Goal: Information Seeking & Learning: Check status

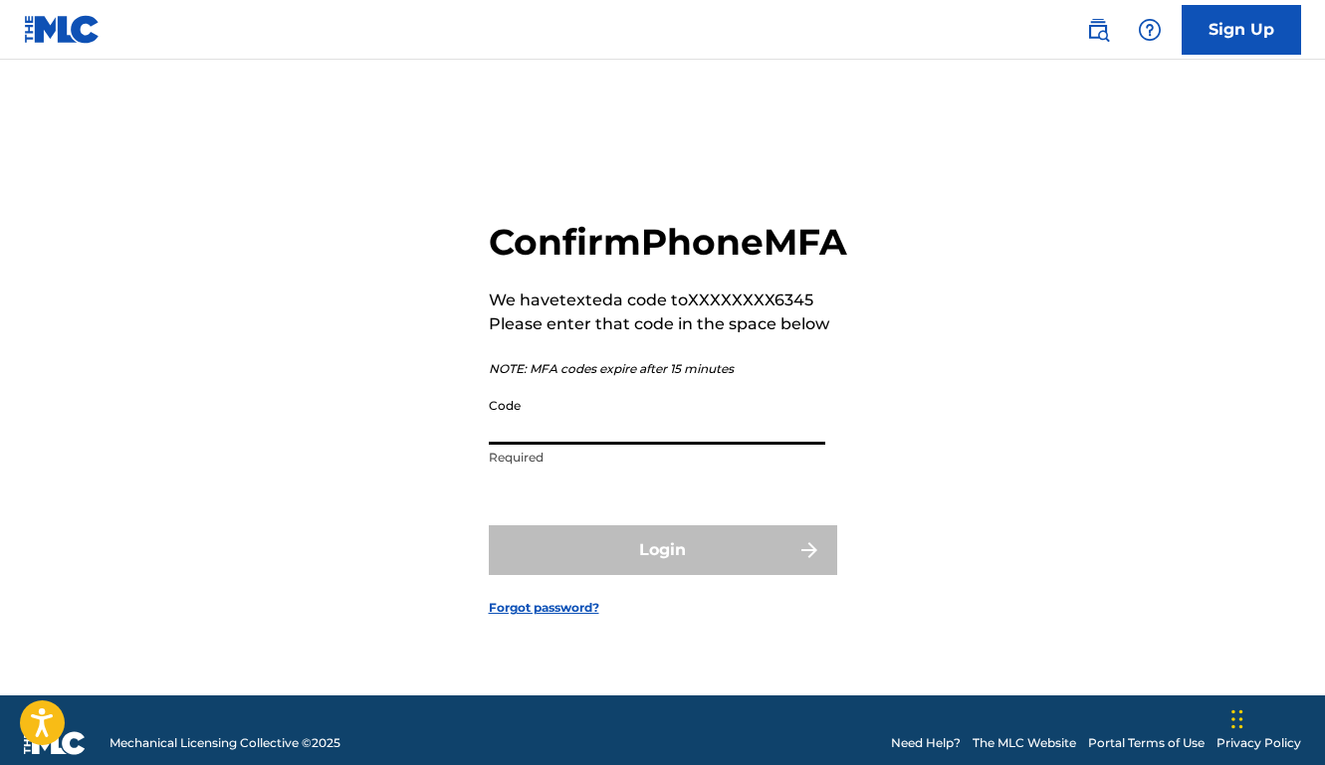
click at [555, 467] on p "Required" at bounding box center [657, 458] width 336 height 18
click at [557, 445] on input "Code" at bounding box center [657, 416] width 336 height 57
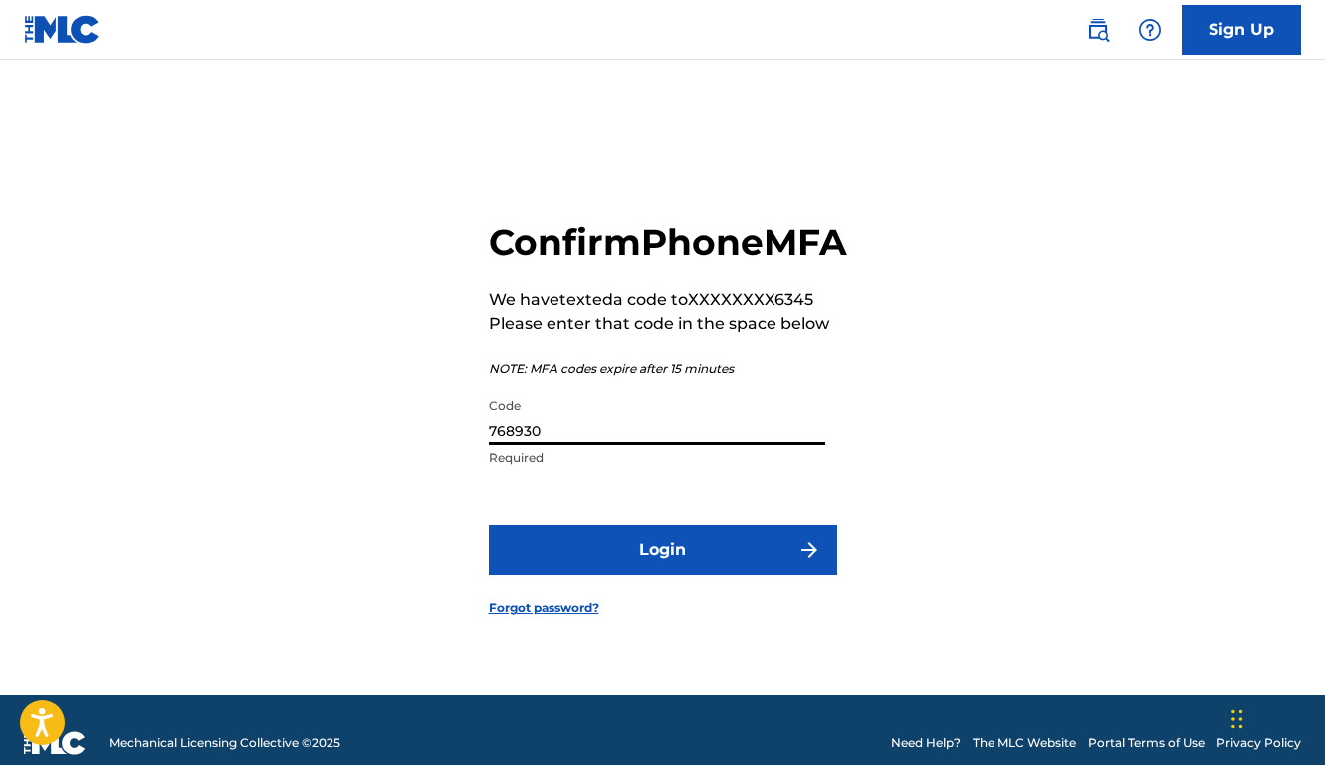
type input "768930"
click at [662, 572] on button "Login" at bounding box center [663, 551] width 348 height 50
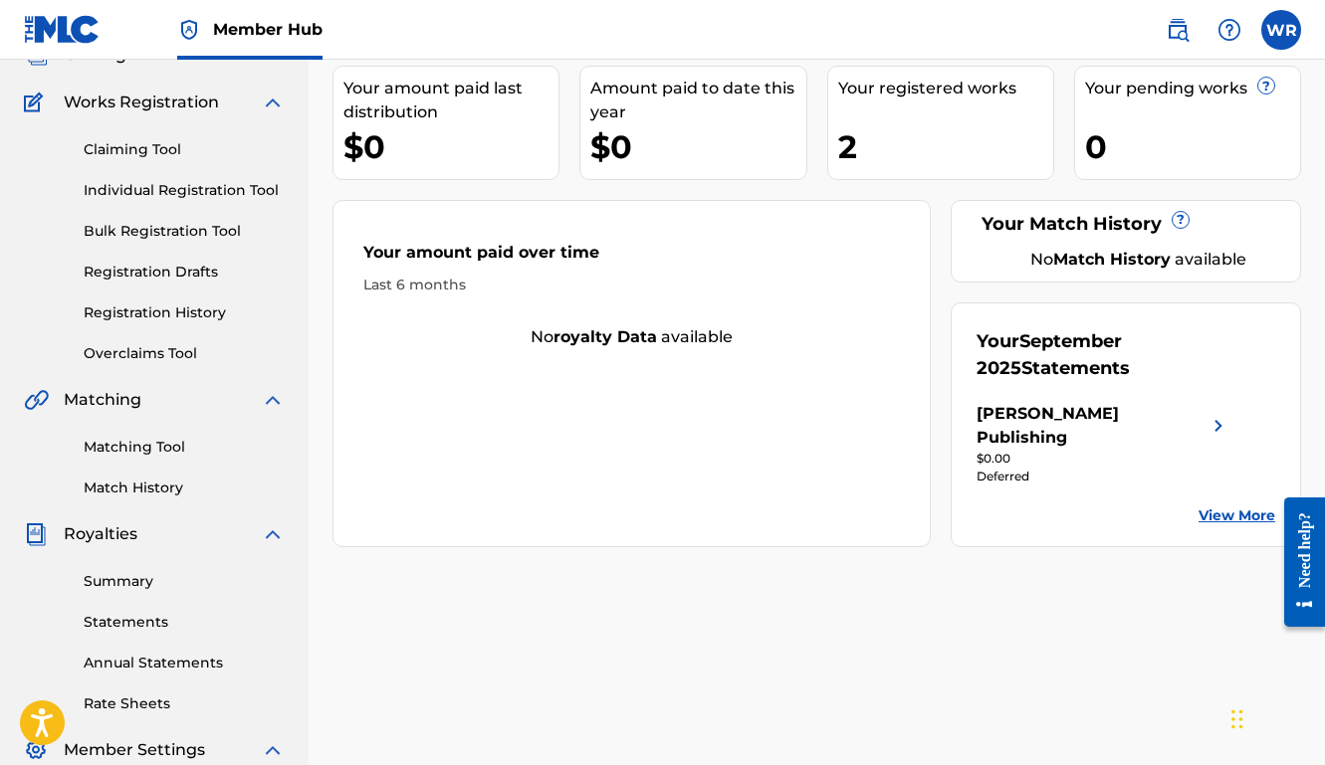
scroll to position [176, 0]
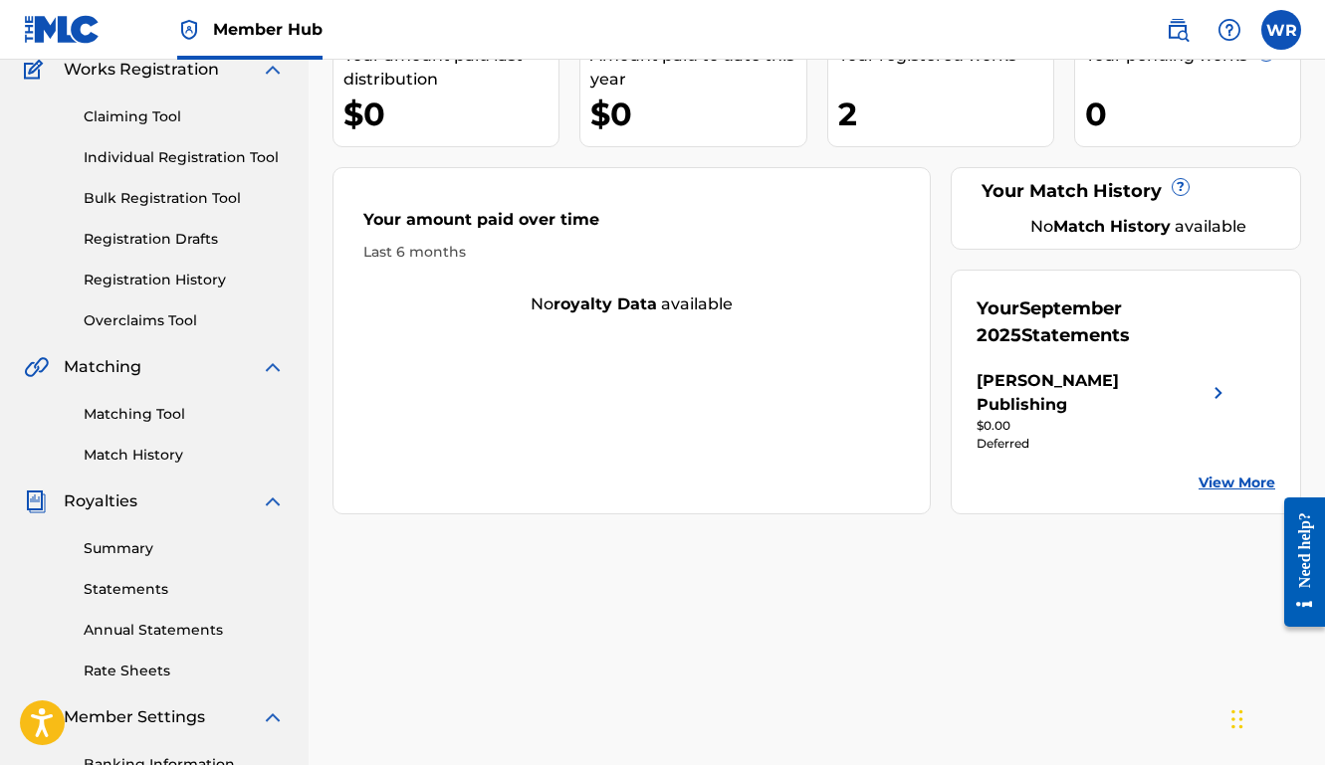
click at [1236, 473] on link "View More" at bounding box center [1236, 483] width 77 height 21
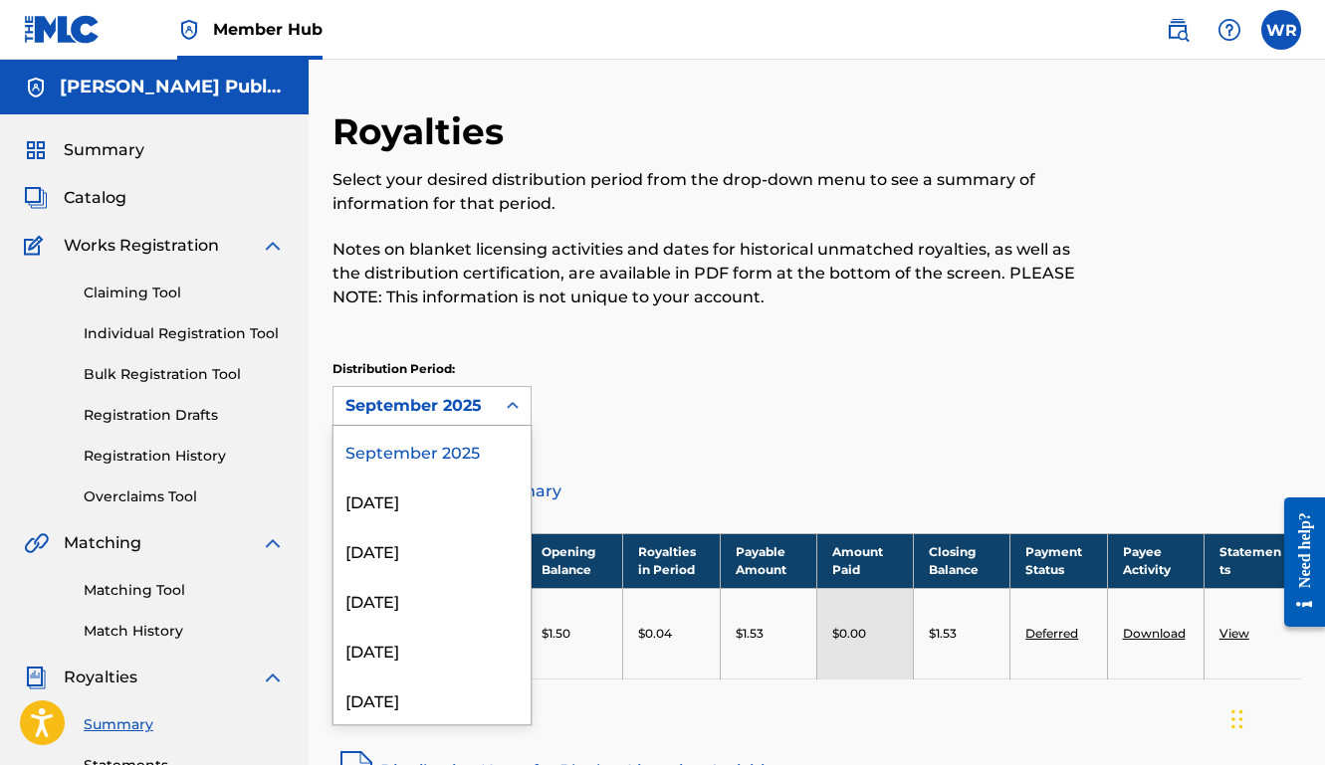
click at [449, 402] on div "September 2025" at bounding box center [413, 406] width 137 height 24
click at [432, 503] on div "[DATE]" at bounding box center [431, 501] width 197 height 50
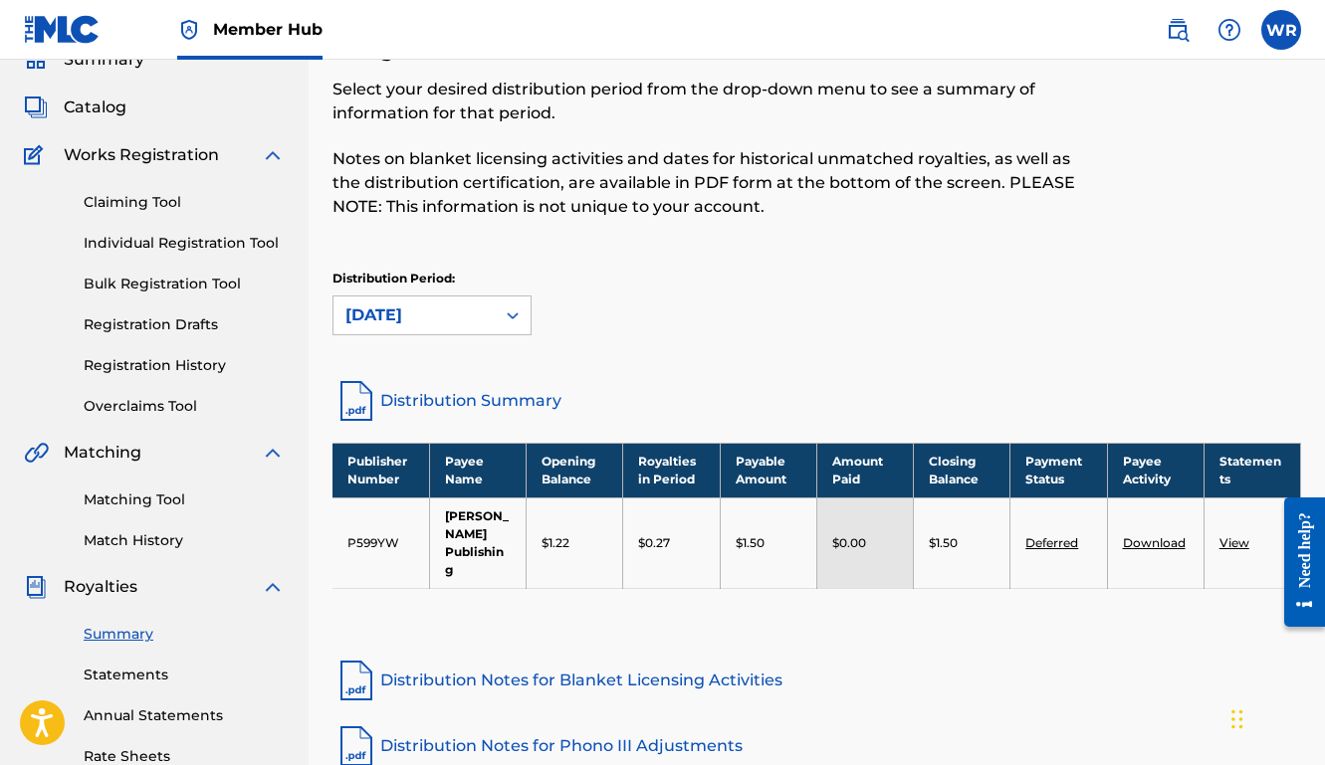
scroll to position [93, 0]
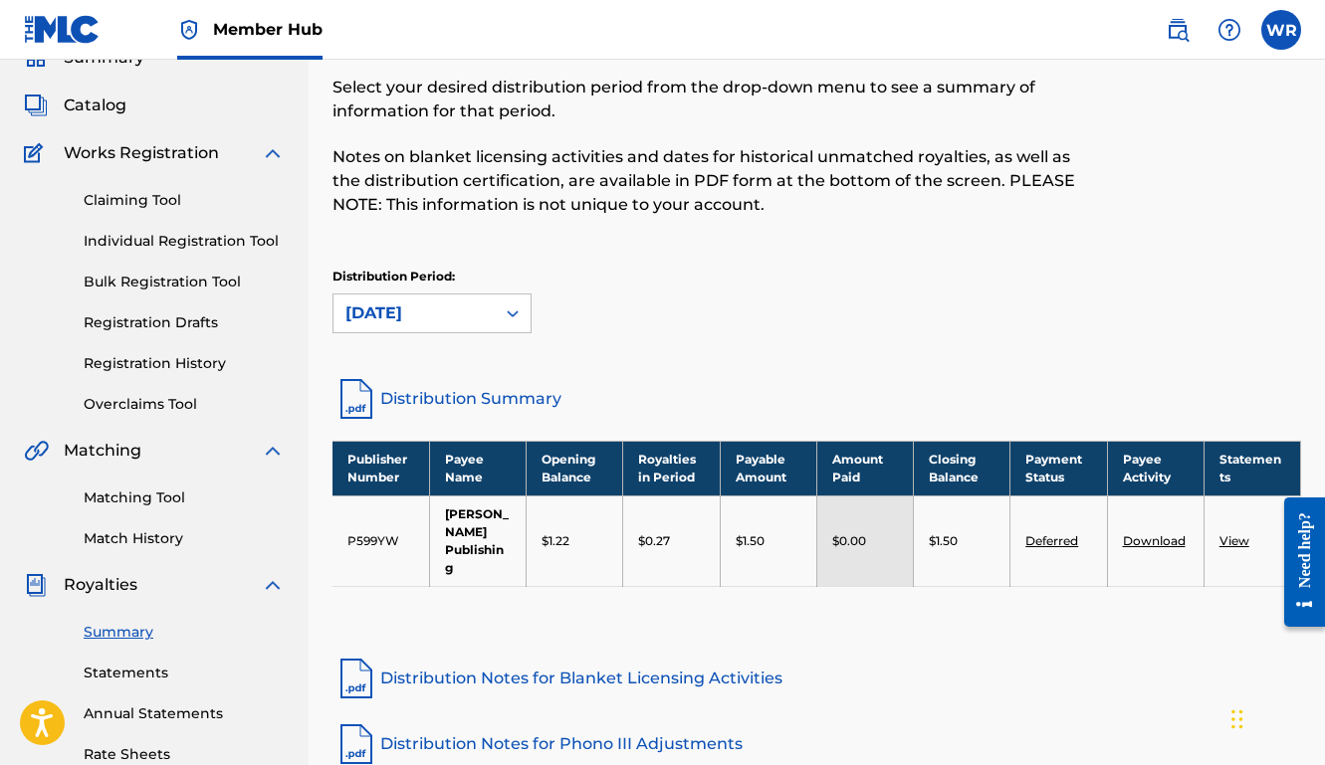
click at [444, 316] on div "[DATE]" at bounding box center [413, 314] width 137 height 24
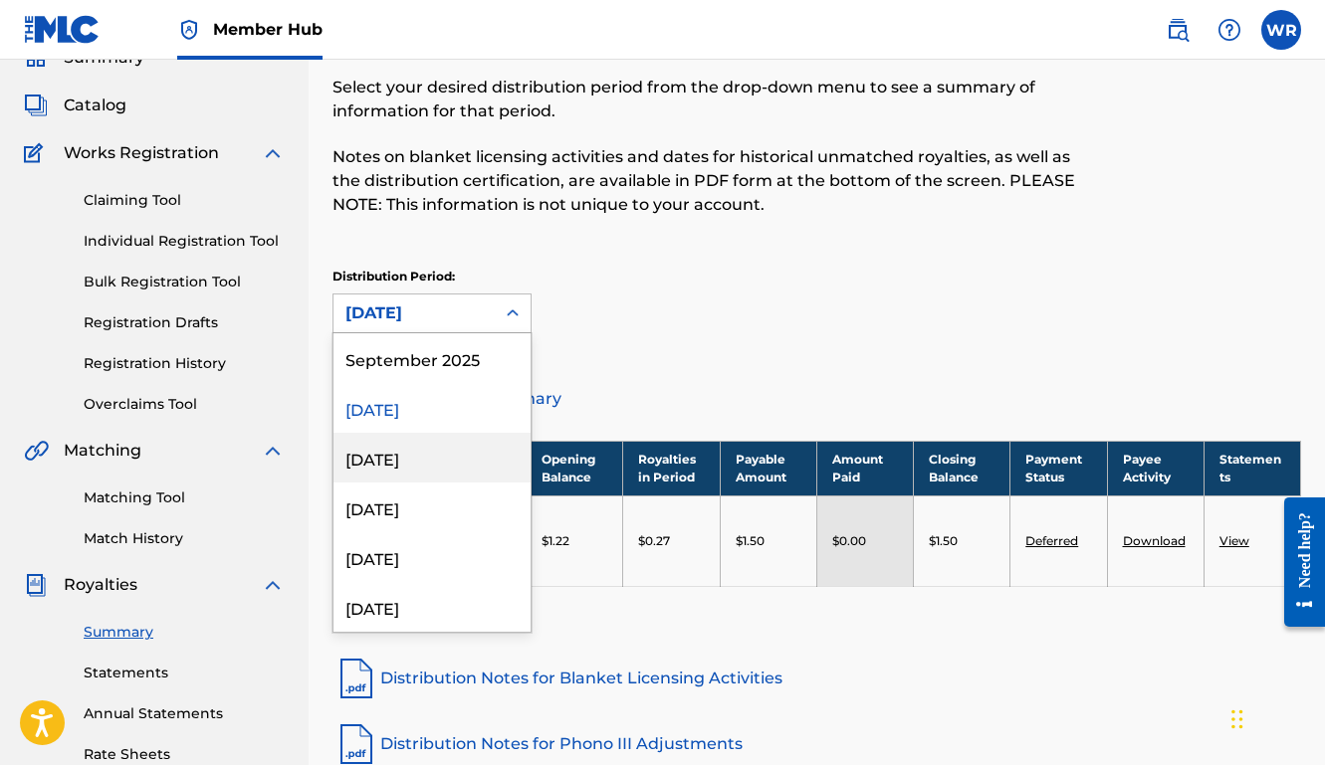
click at [414, 448] on div "[DATE]" at bounding box center [431, 458] width 197 height 50
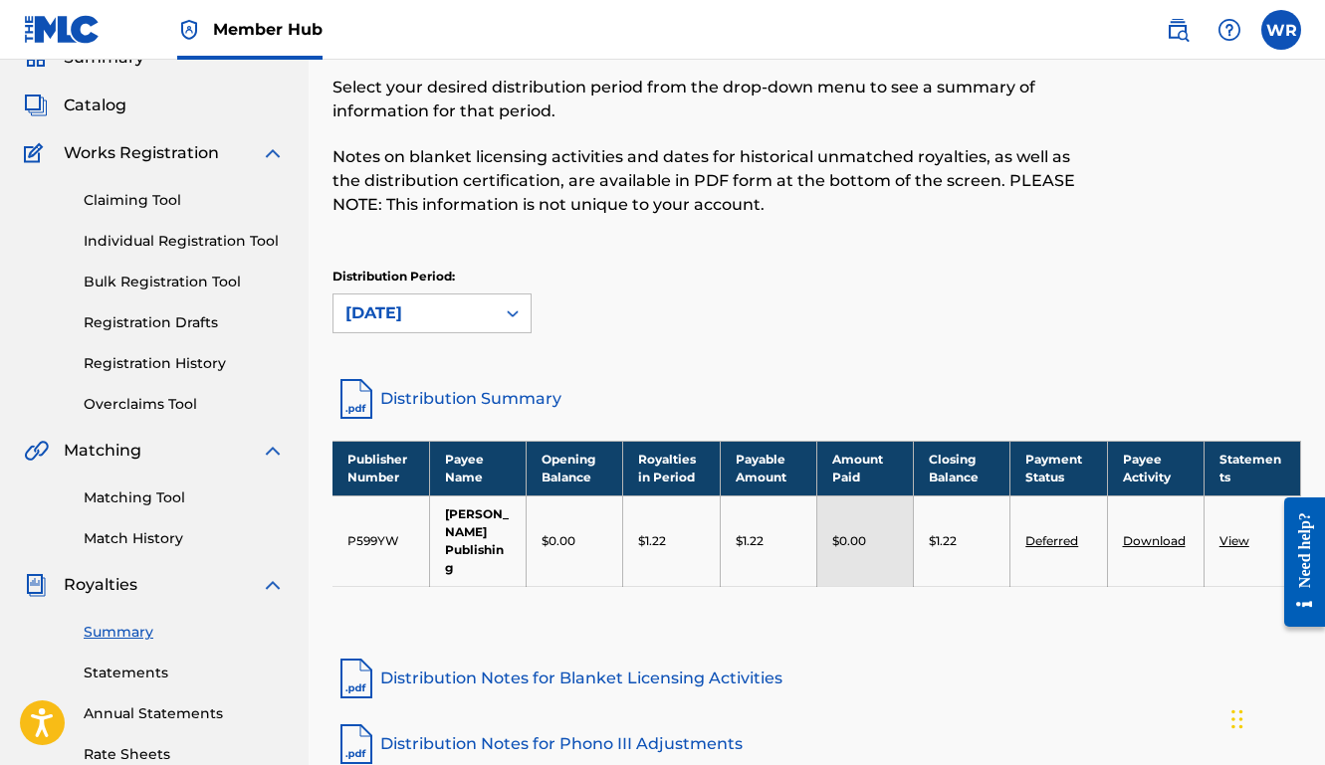
click at [421, 316] on div "[DATE]" at bounding box center [413, 314] width 137 height 24
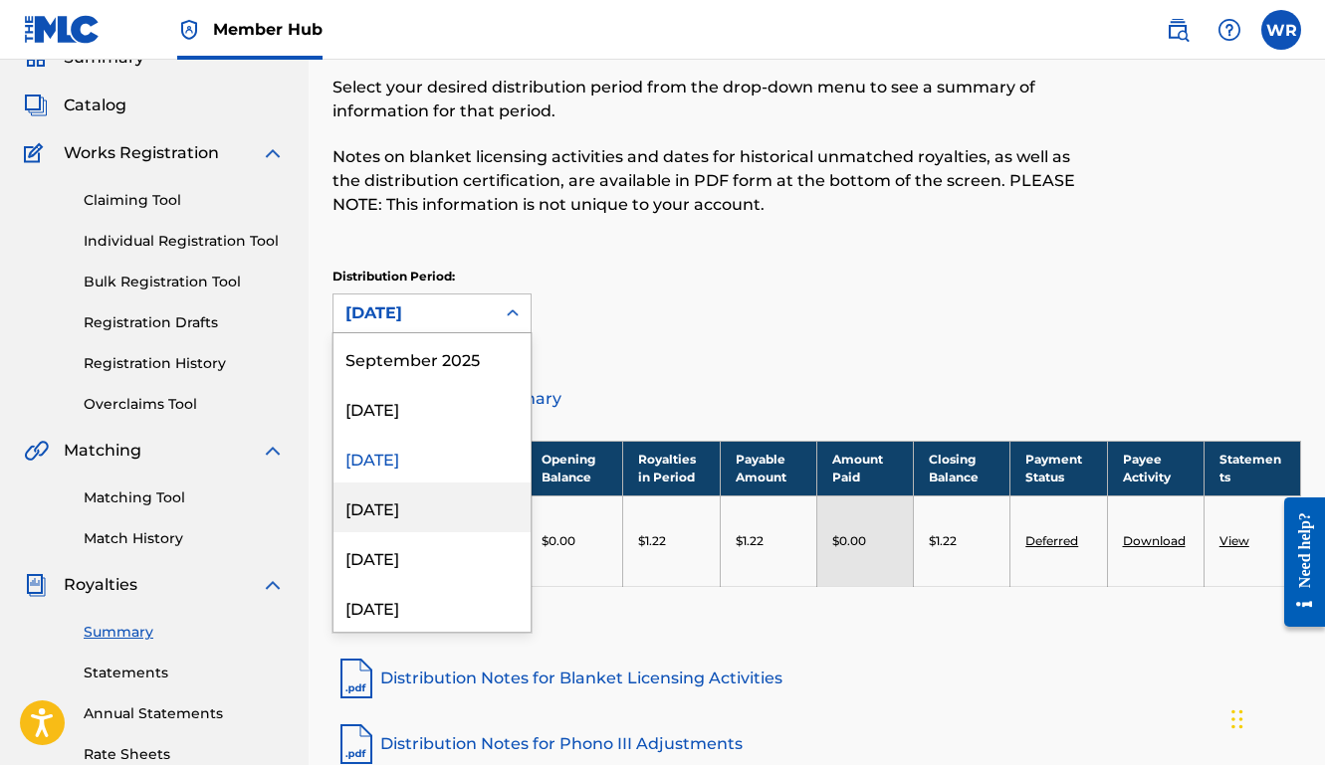
click at [399, 498] on div "[DATE]" at bounding box center [431, 508] width 197 height 50
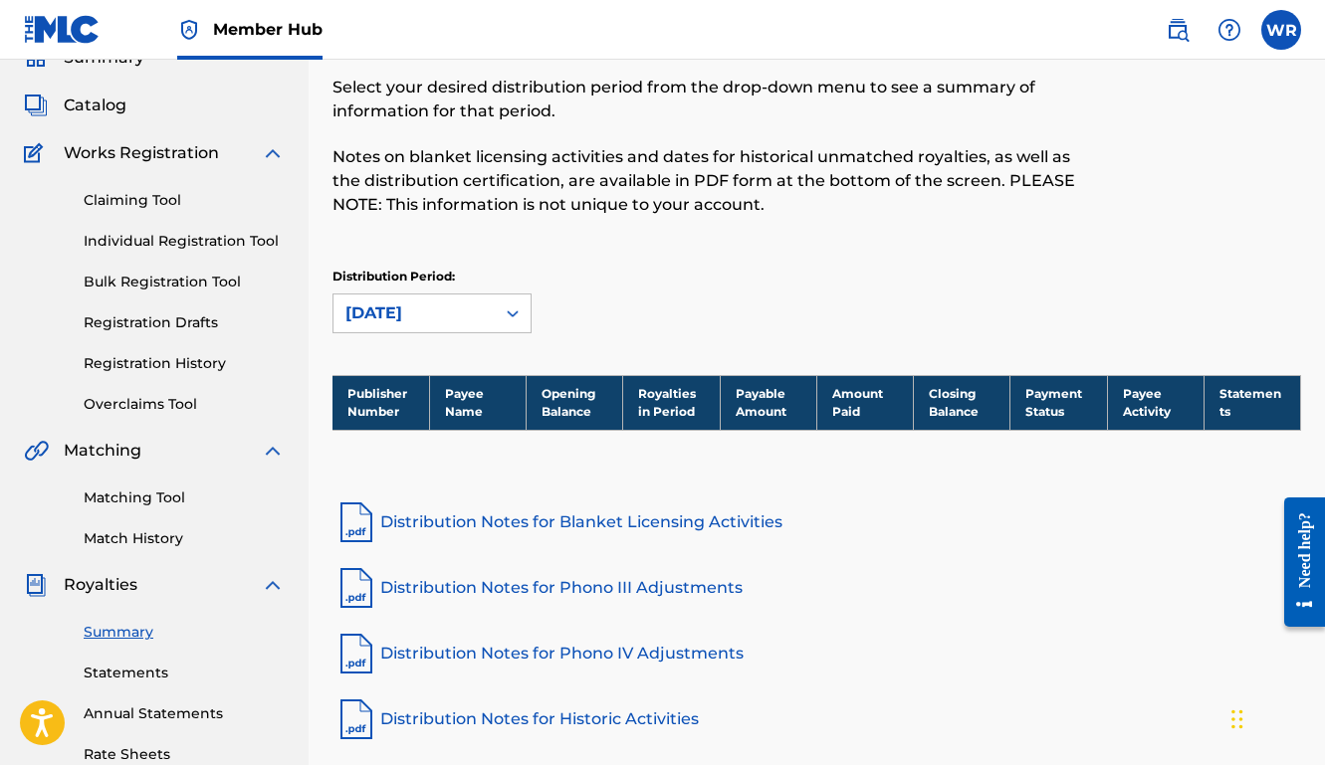
click at [450, 302] on div "[DATE]" at bounding box center [413, 314] width 137 height 24
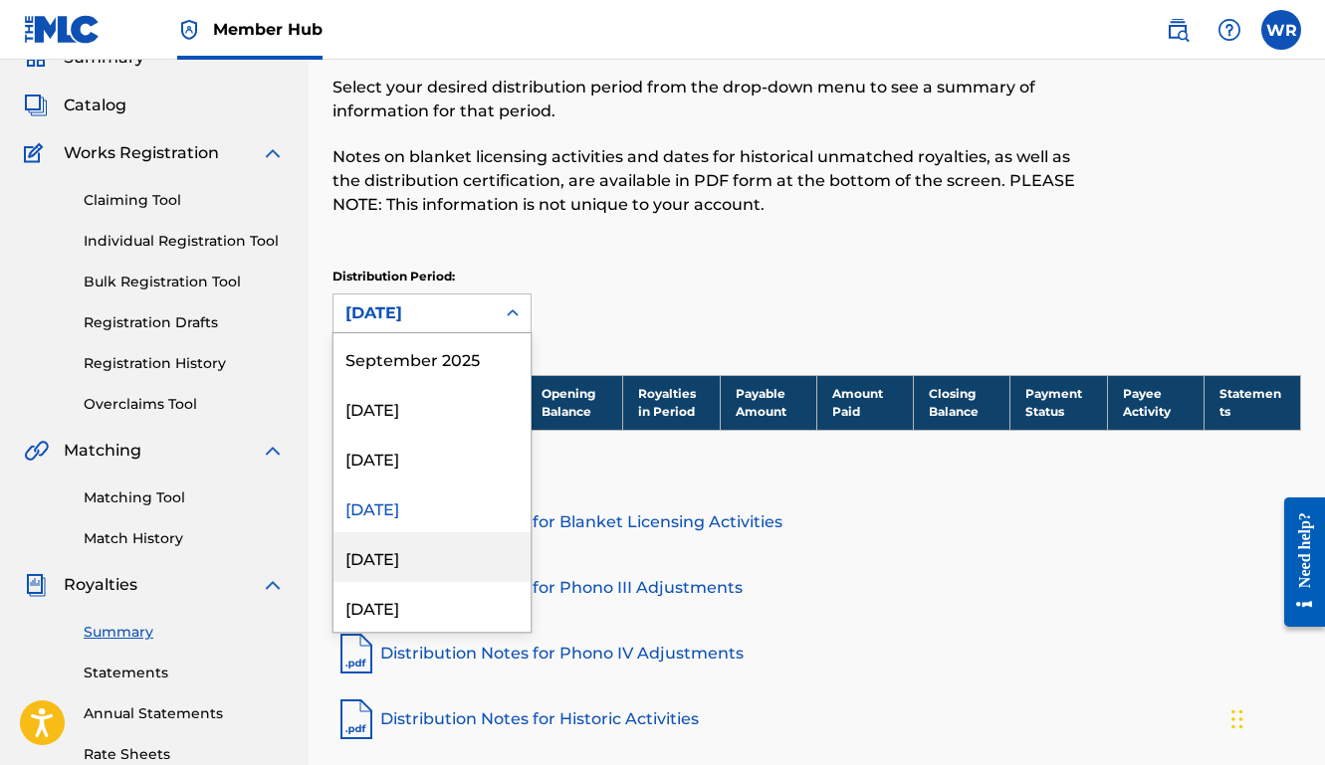
click at [416, 540] on div "[DATE]" at bounding box center [431, 557] width 197 height 50
click at [424, 313] on div "[DATE]" at bounding box center [413, 314] width 137 height 24
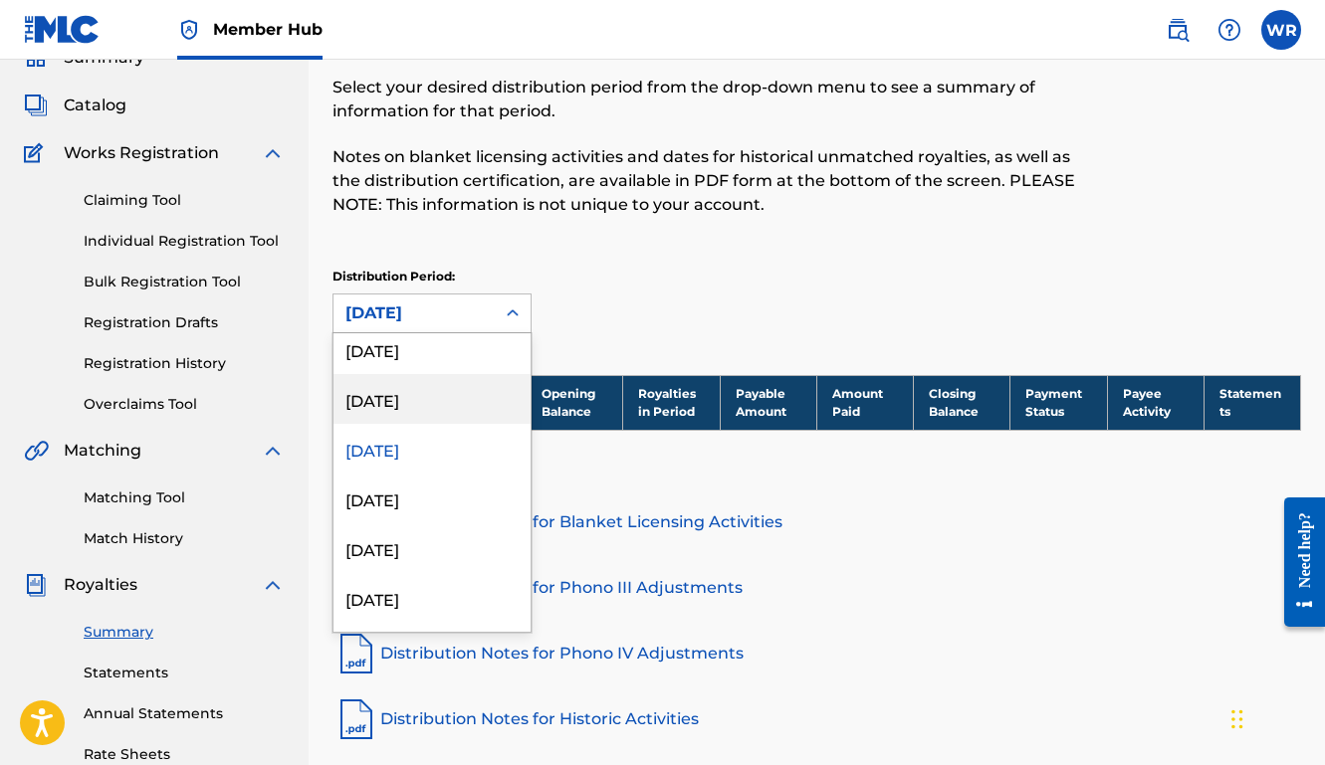
scroll to position [114, 0]
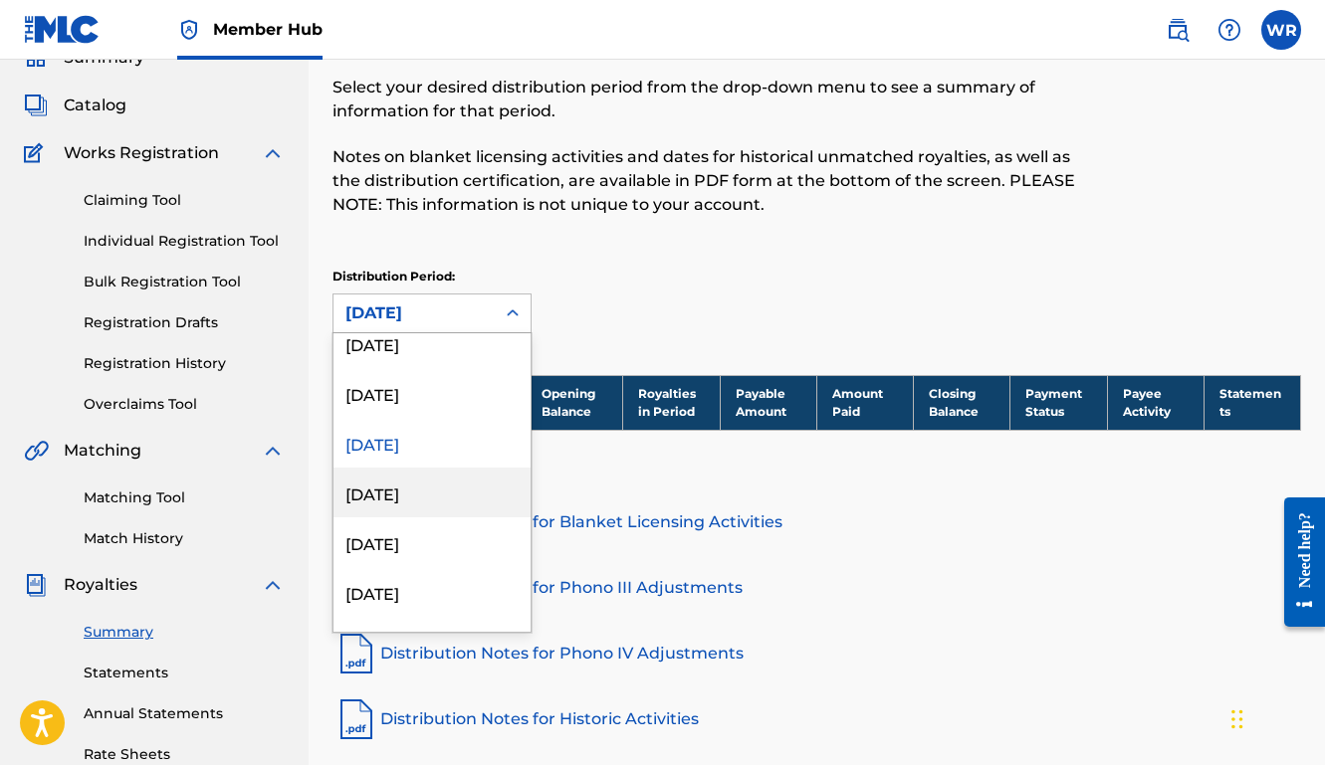
click at [413, 504] on div "[DATE]" at bounding box center [431, 493] width 197 height 50
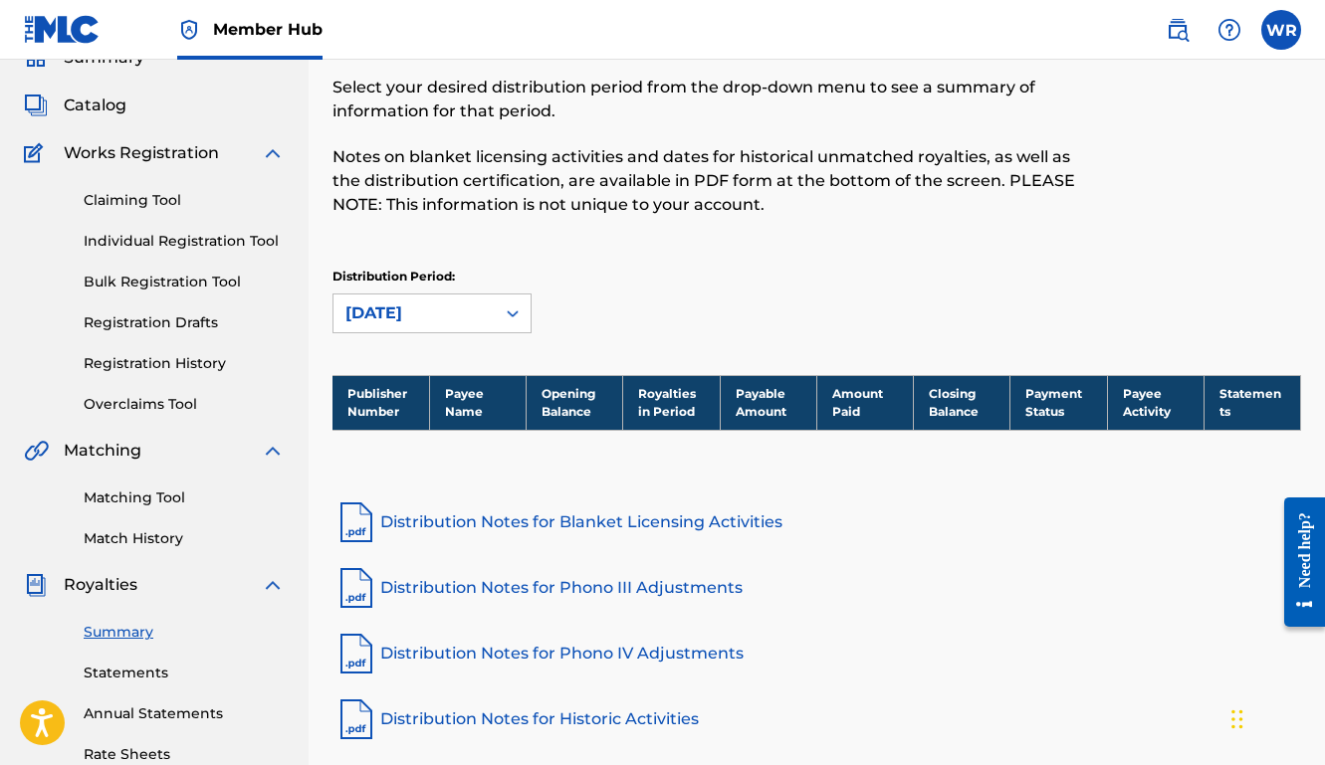
click at [429, 323] on div "[DATE]" at bounding box center [413, 314] width 137 height 24
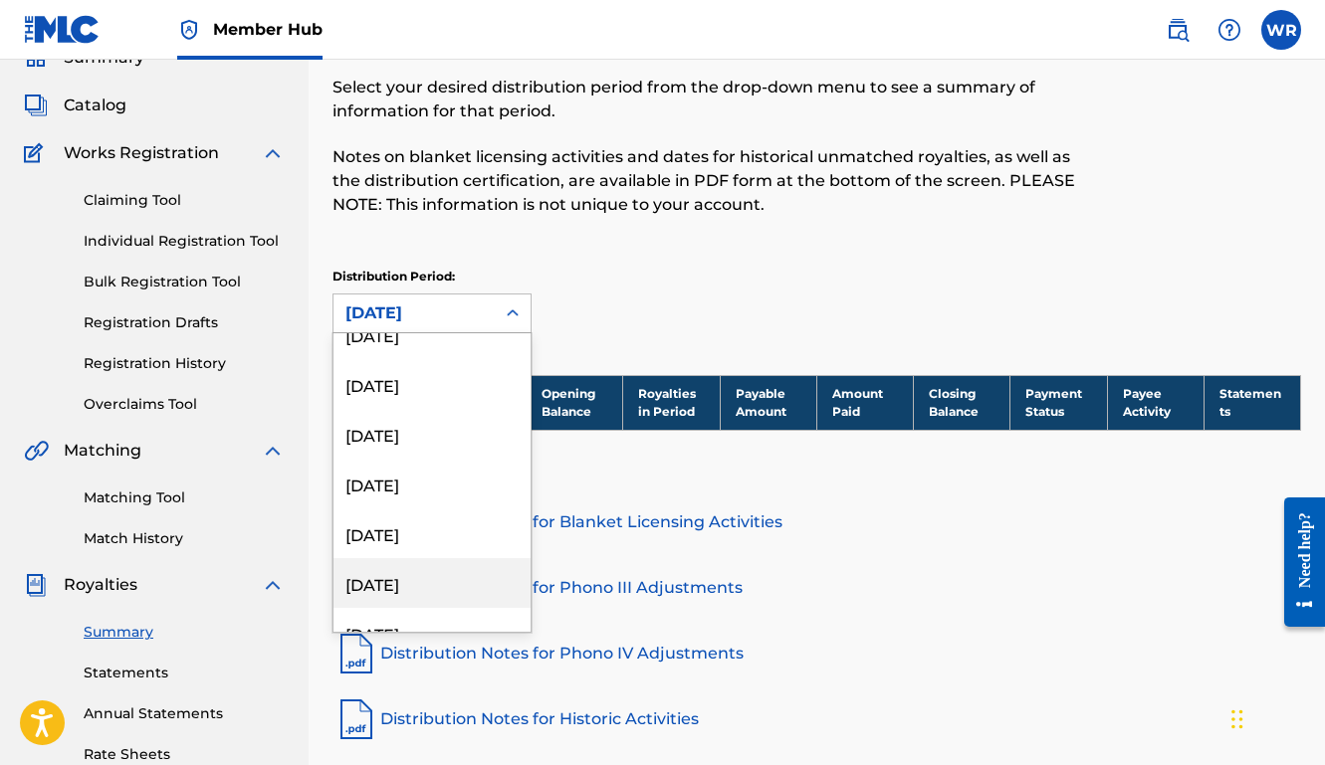
scroll to position [376, 0]
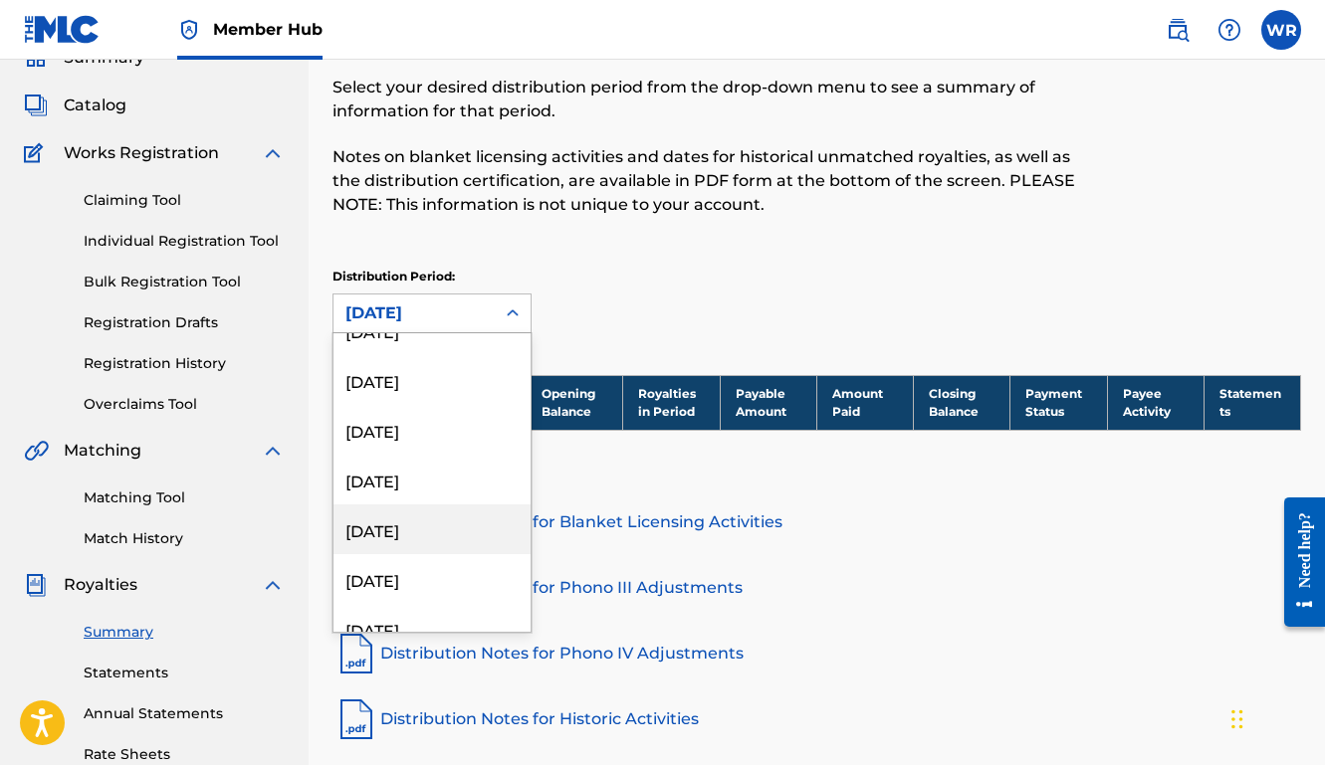
click at [412, 541] on div "[DATE]" at bounding box center [431, 530] width 197 height 50
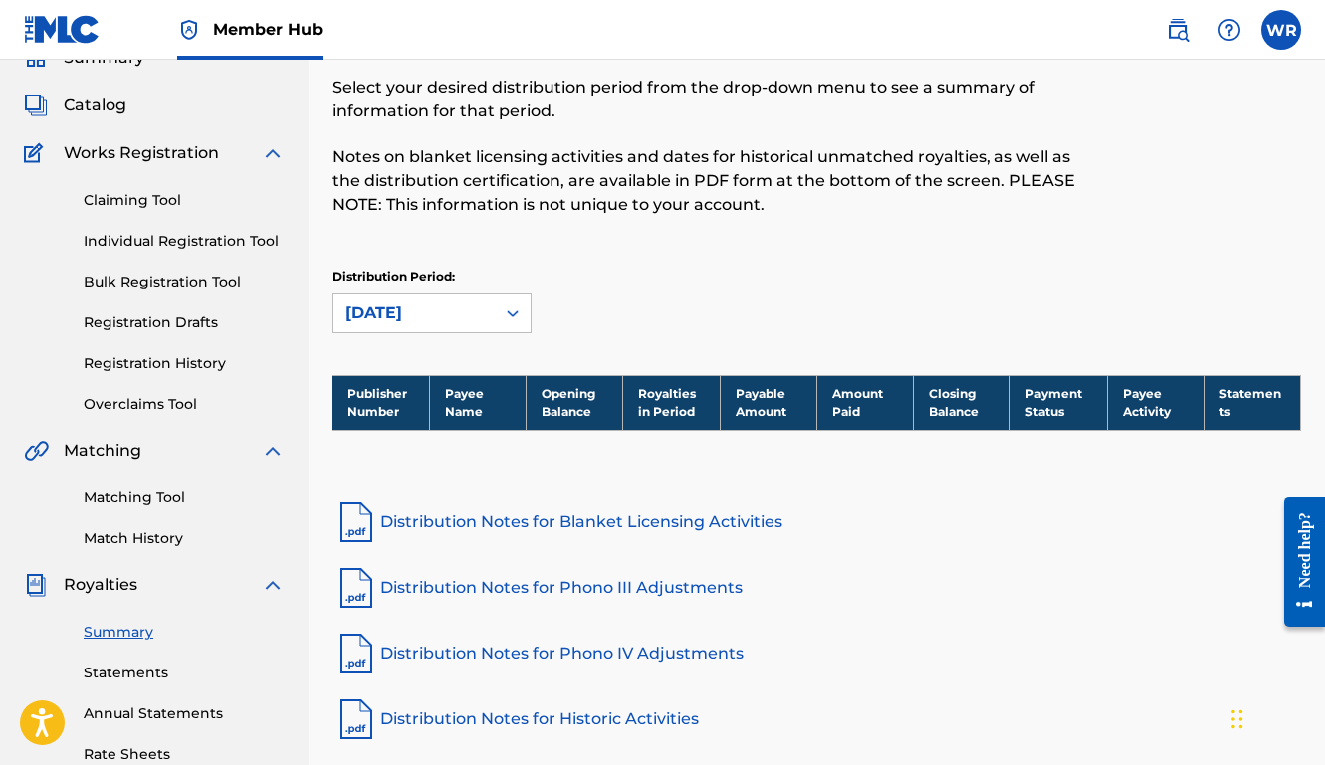
click at [454, 322] on div "[DATE]" at bounding box center [413, 314] width 137 height 24
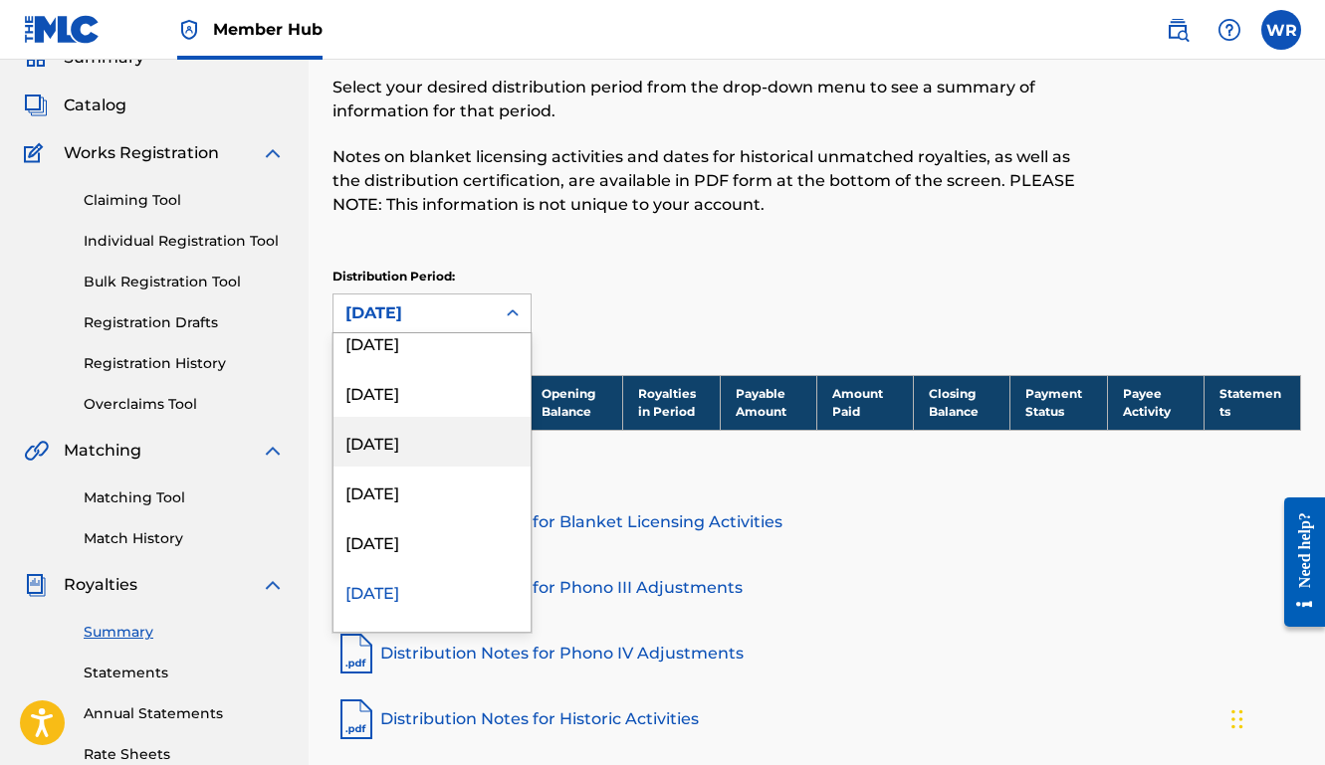
scroll to position [0, 0]
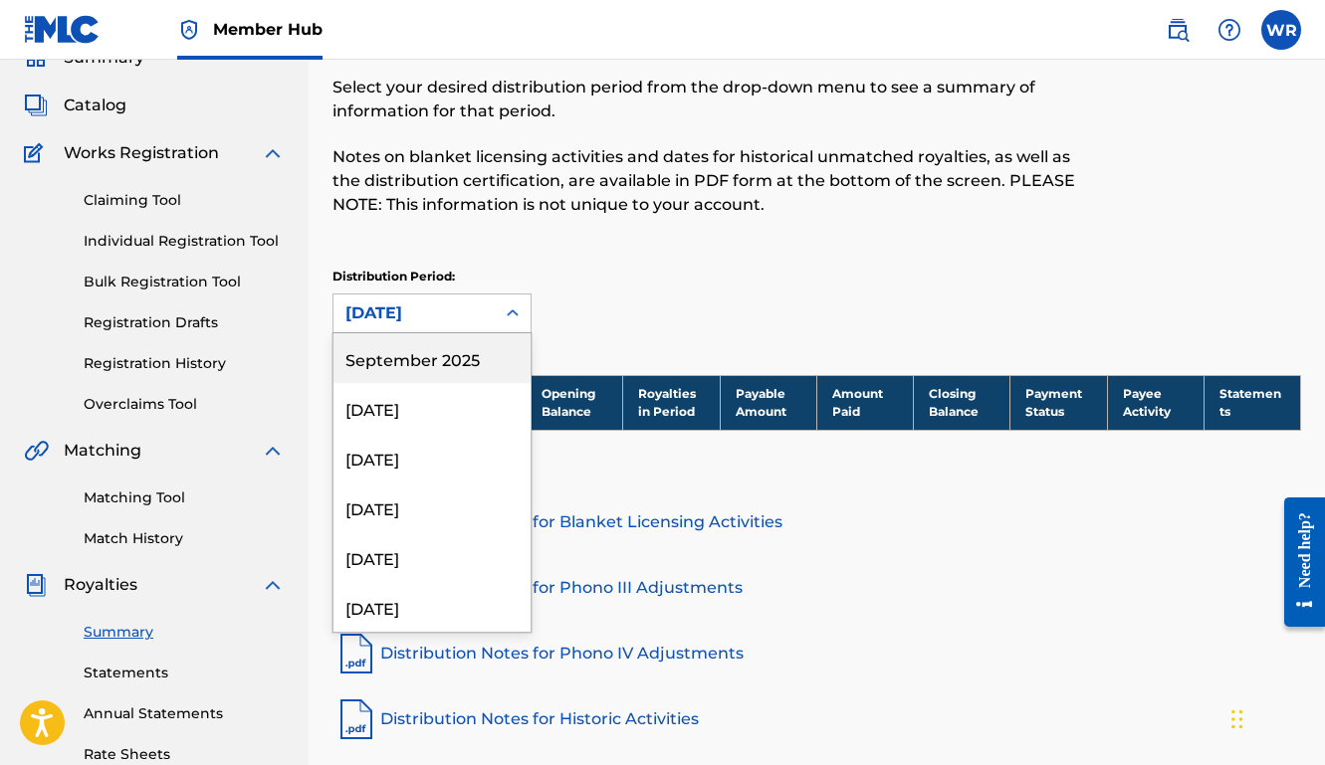
click at [436, 354] on div "September 2025" at bounding box center [431, 358] width 197 height 50
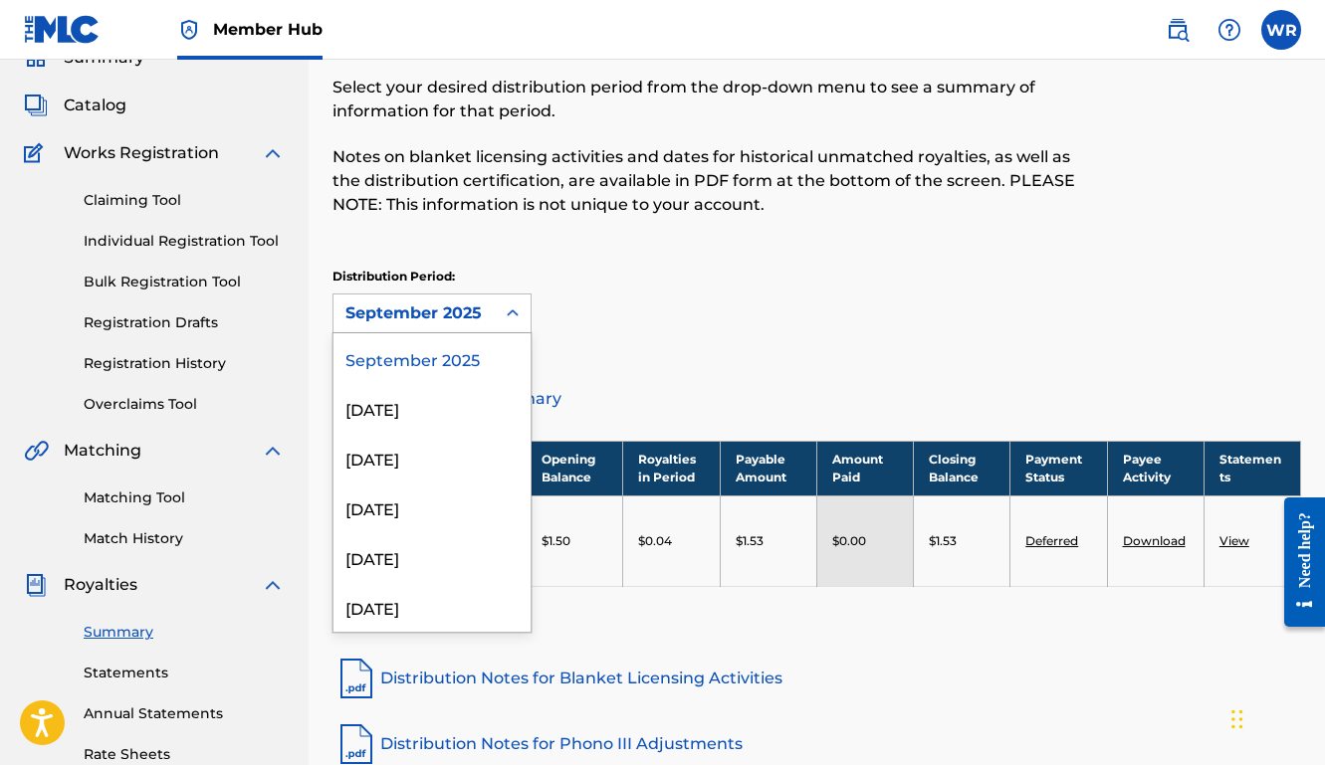
click at [435, 313] on div "September 2025" at bounding box center [413, 314] width 137 height 24
click at [425, 424] on div "[DATE]" at bounding box center [431, 408] width 197 height 50
click at [443, 318] on div "[DATE]" at bounding box center [413, 314] width 137 height 24
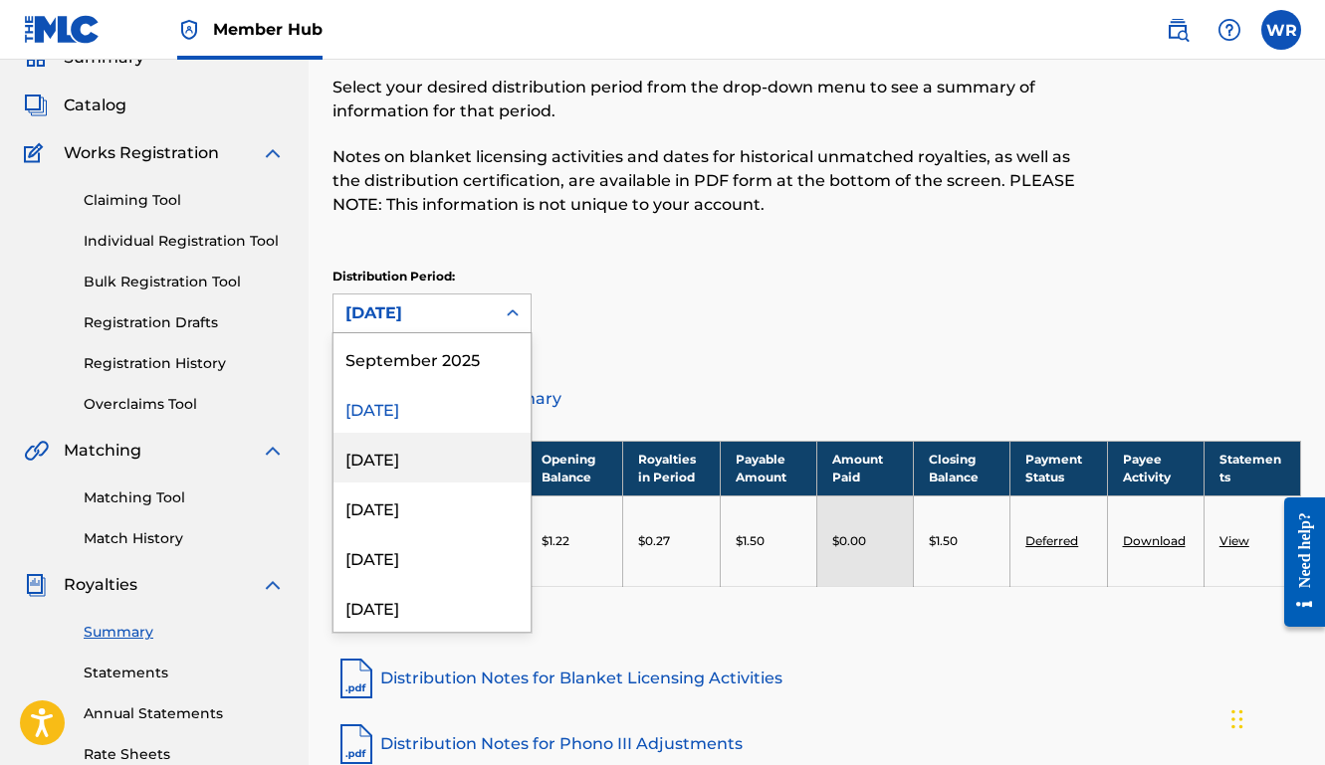
click at [429, 454] on div "[DATE]" at bounding box center [431, 458] width 197 height 50
click at [452, 310] on div "[DATE]" at bounding box center [413, 314] width 137 height 24
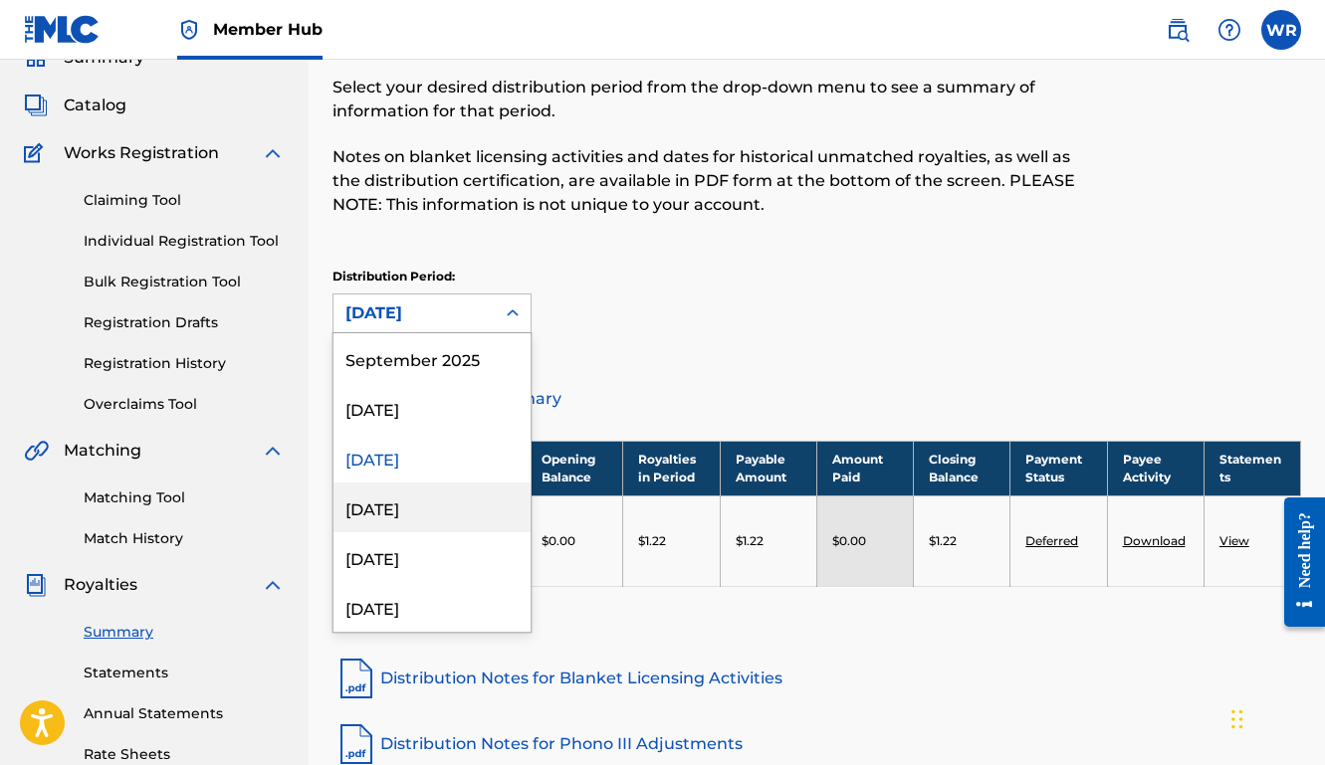
click at [402, 509] on div "[DATE]" at bounding box center [431, 508] width 197 height 50
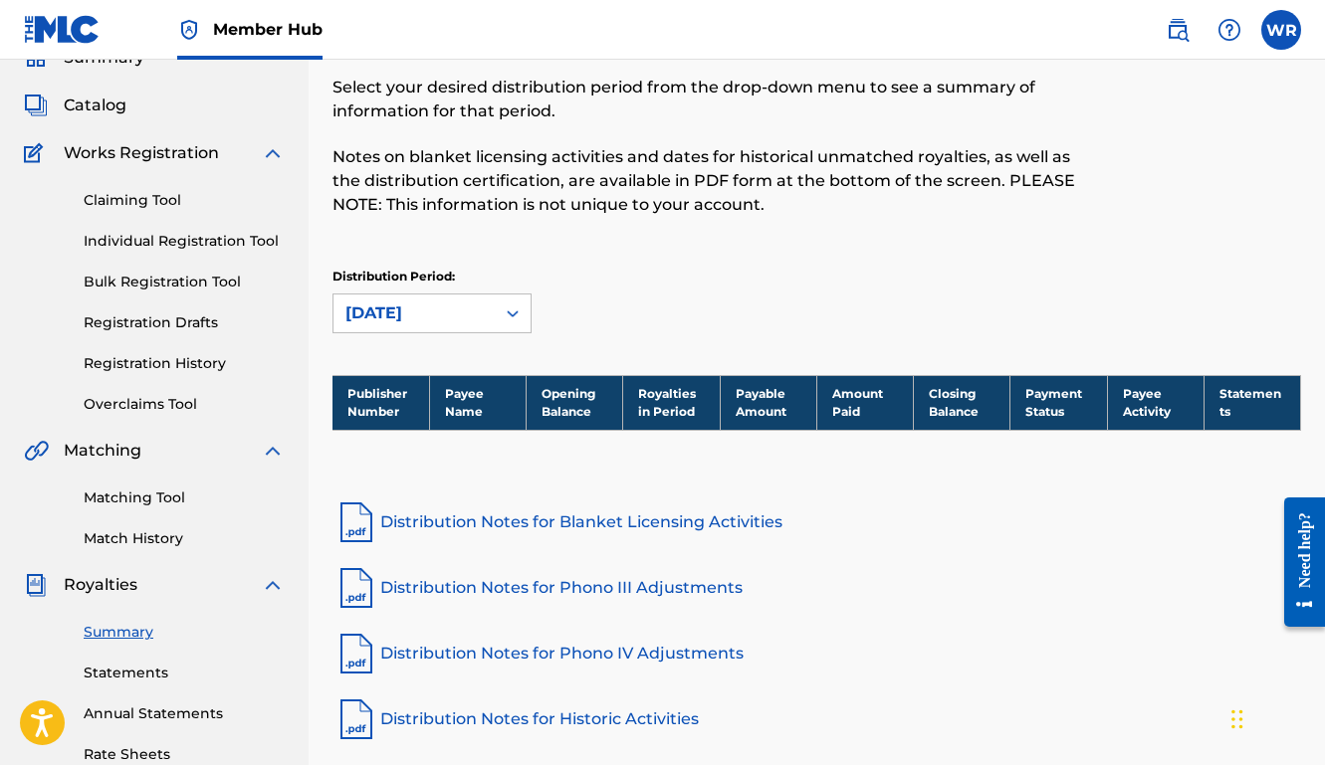
click at [460, 303] on div "[DATE]" at bounding box center [413, 314] width 137 height 24
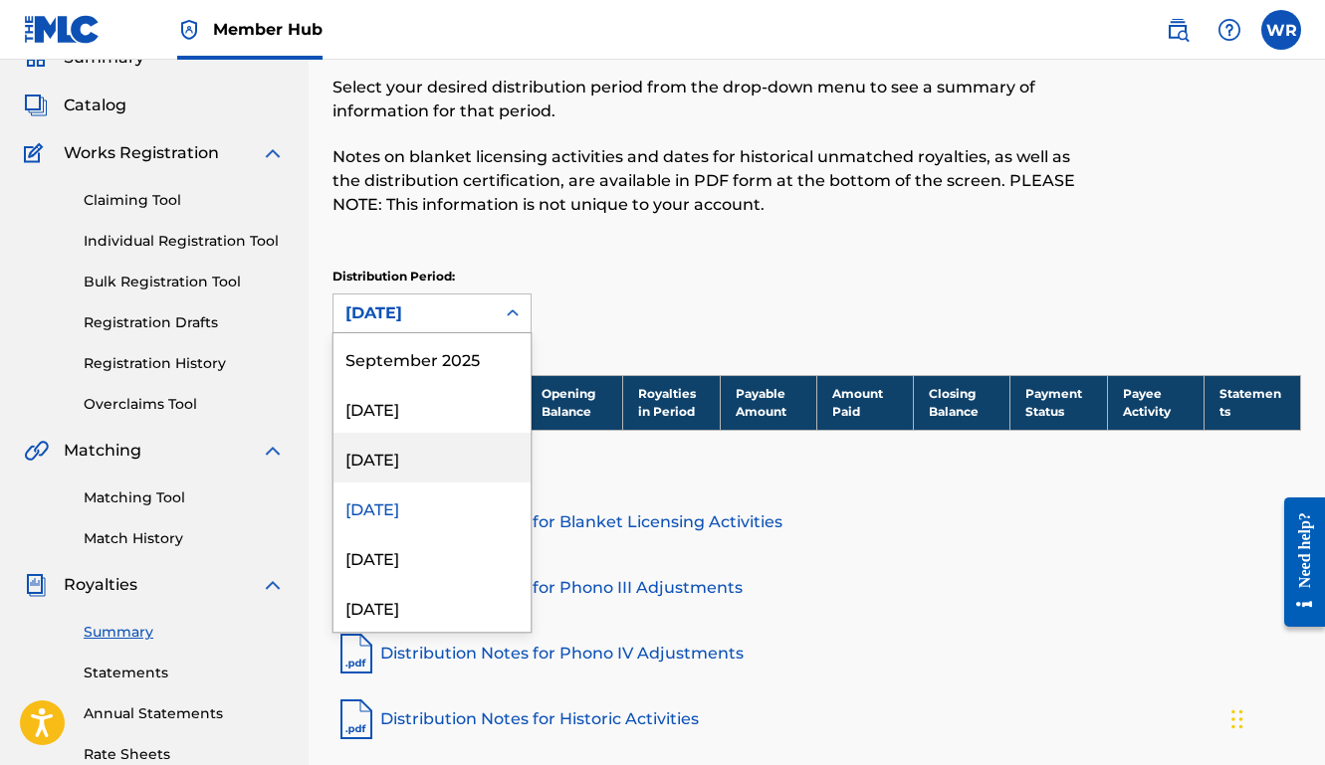
click at [408, 472] on div "[DATE]" at bounding box center [431, 458] width 197 height 50
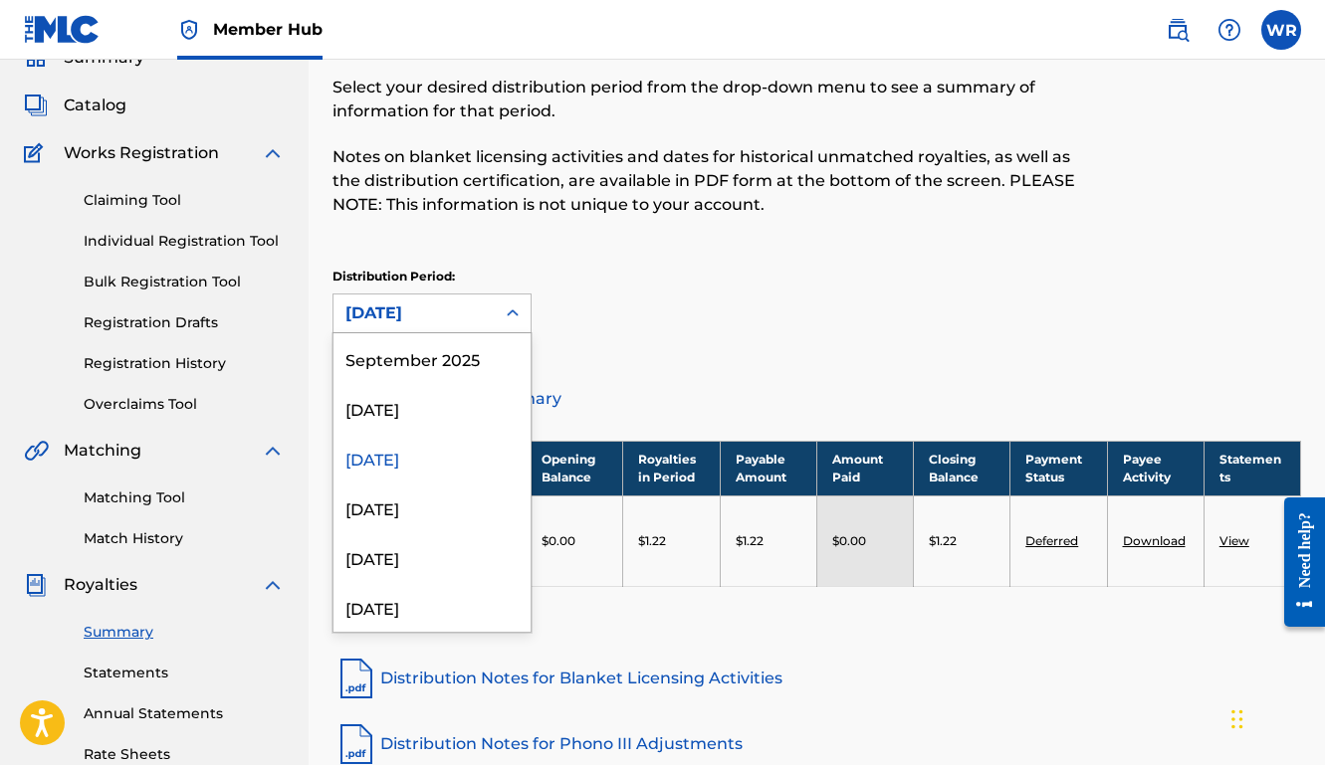
click at [450, 312] on div "[DATE]" at bounding box center [413, 314] width 137 height 24
click at [428, 406] on div "[DATE]" at bounding box center [431, 408] width 197 height 50
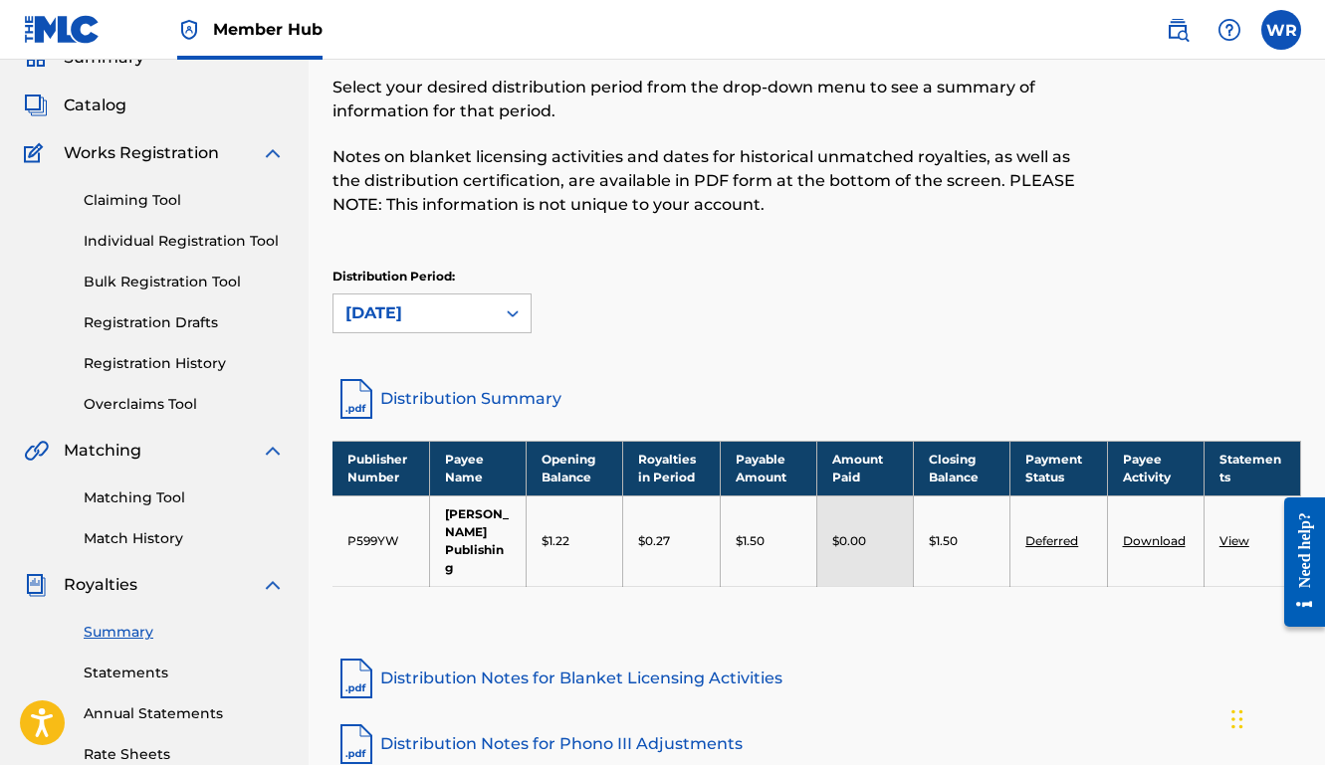
click at [409, 311] on div "[DATE]" at bounding box center [413, 314] width 137 height 24
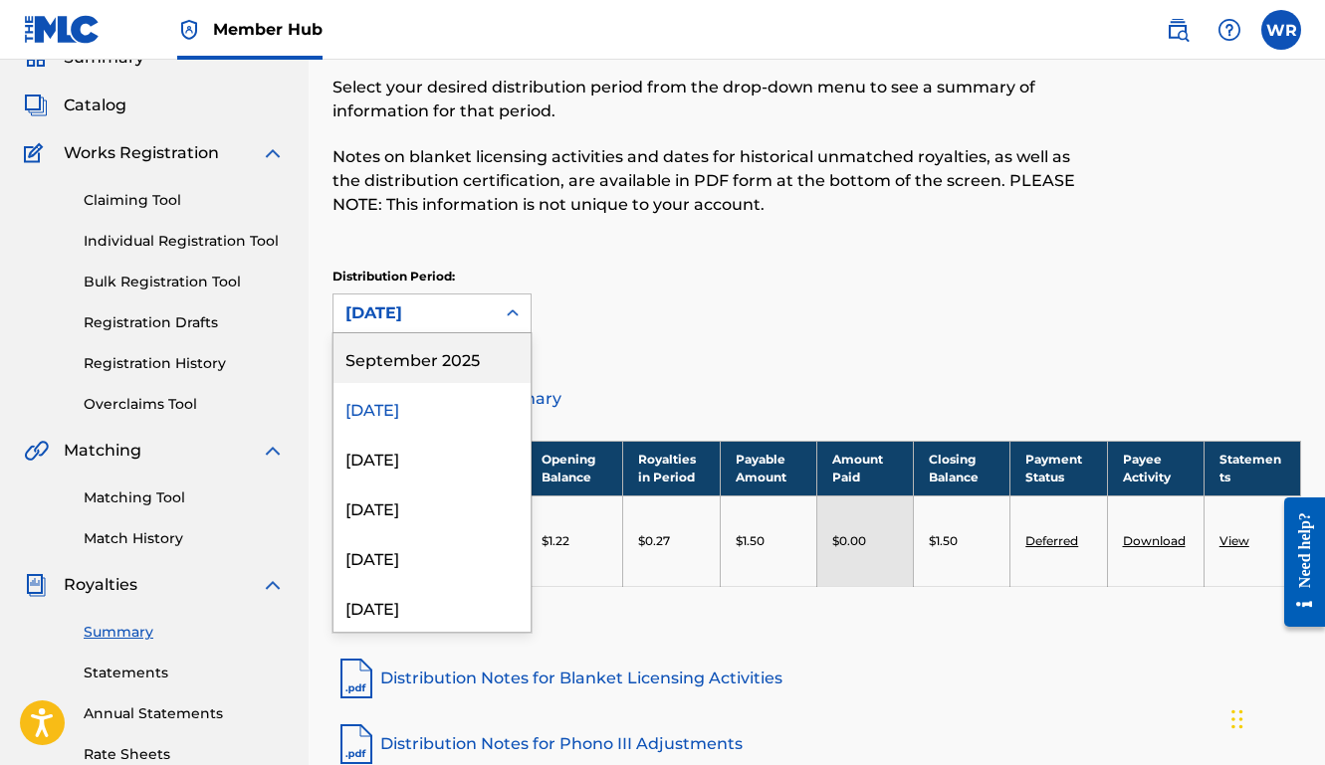
click at [411, 367] on div "September 2025" at bounding box center [431, 358] width 197 height 50
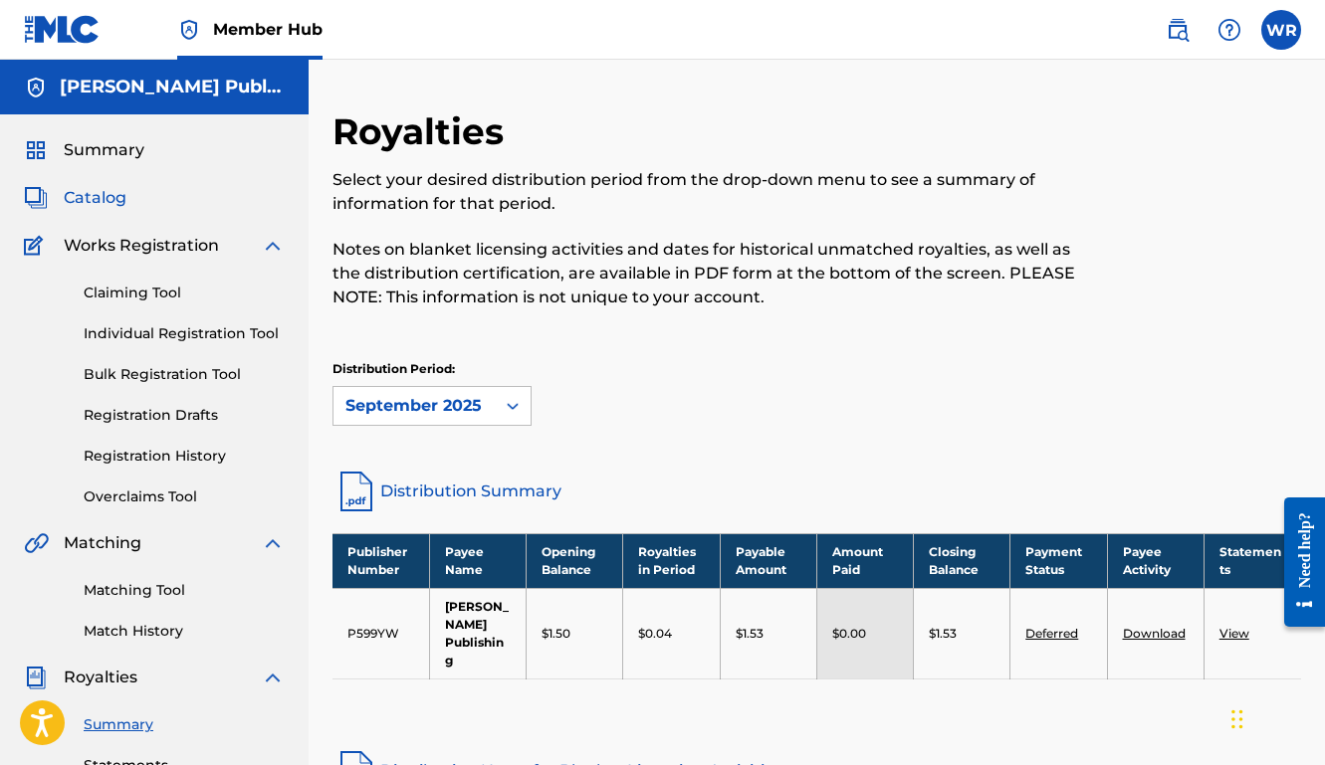
click at [108, 202] on span "Catalog" at bounding box center [95, 198] width 63 height 24
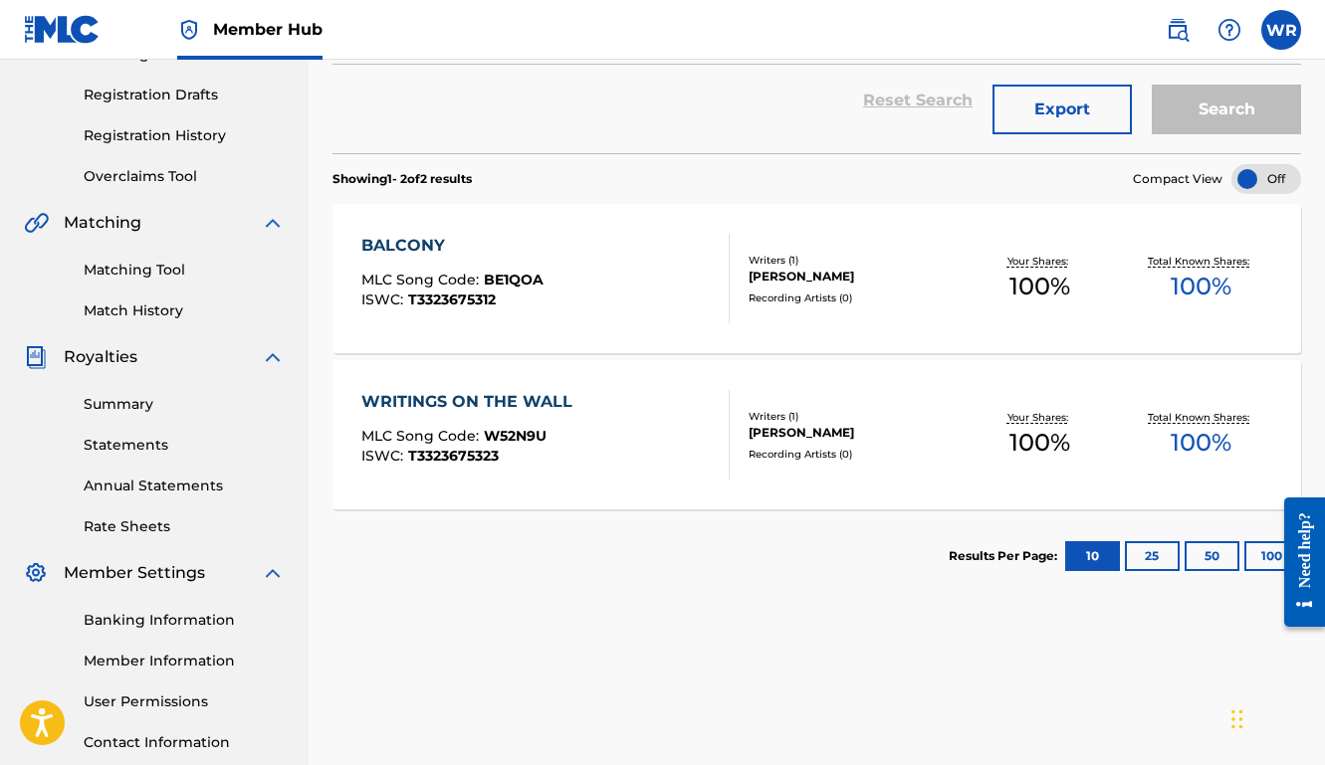
scroll to position [301, 0]
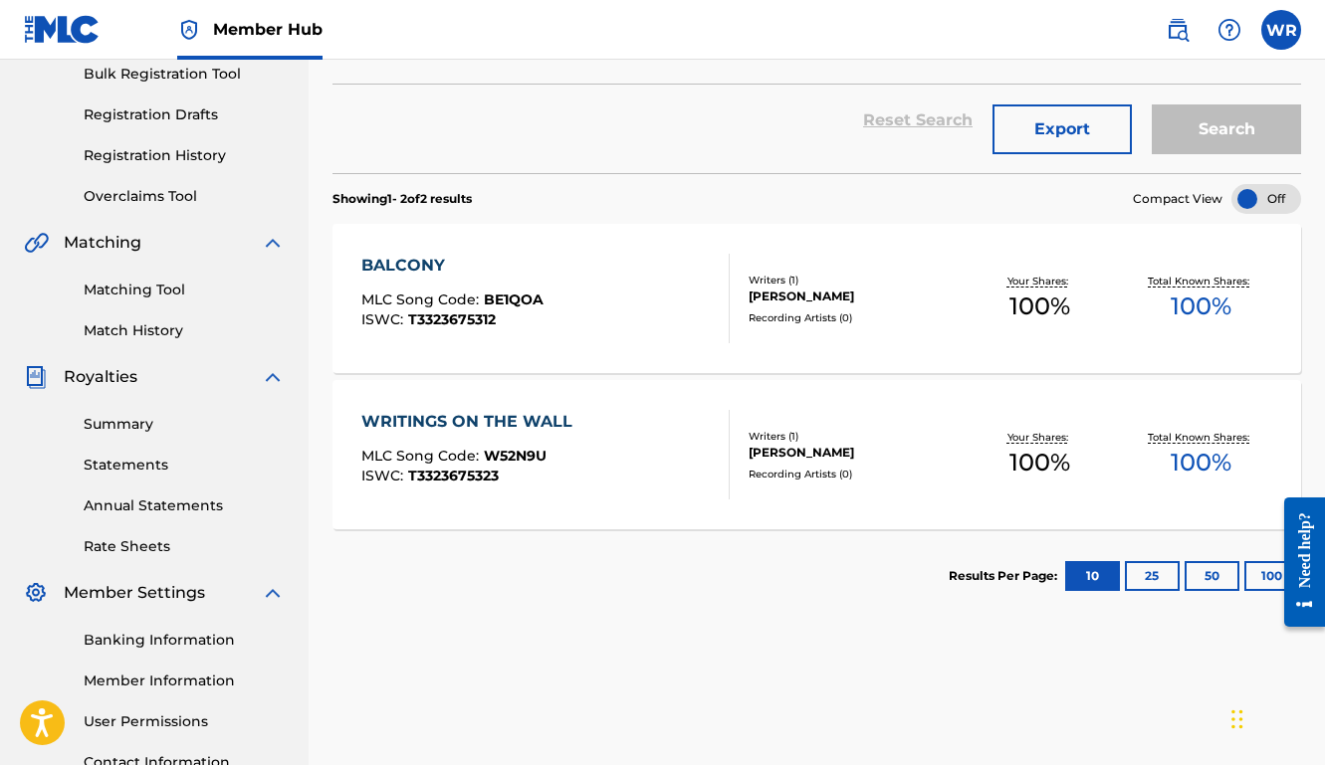
click at [640, 329] on div "BALCONY MLC Song Code : BE1QOA ISWC : T3323675312" at bounding box center [545, 299] width 368 height 90
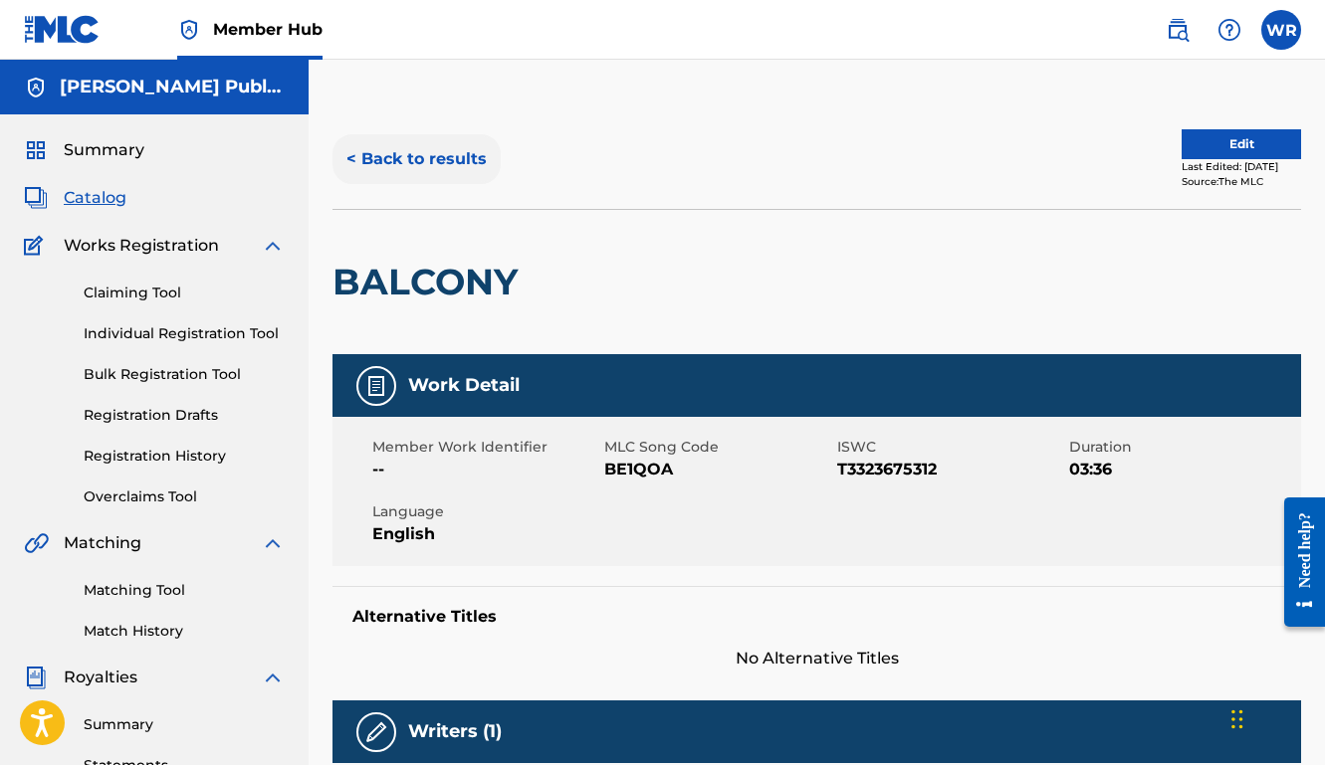
click at [406, 162] on button "< Back to results" at bounding box center [416, 159] width 168 height 50
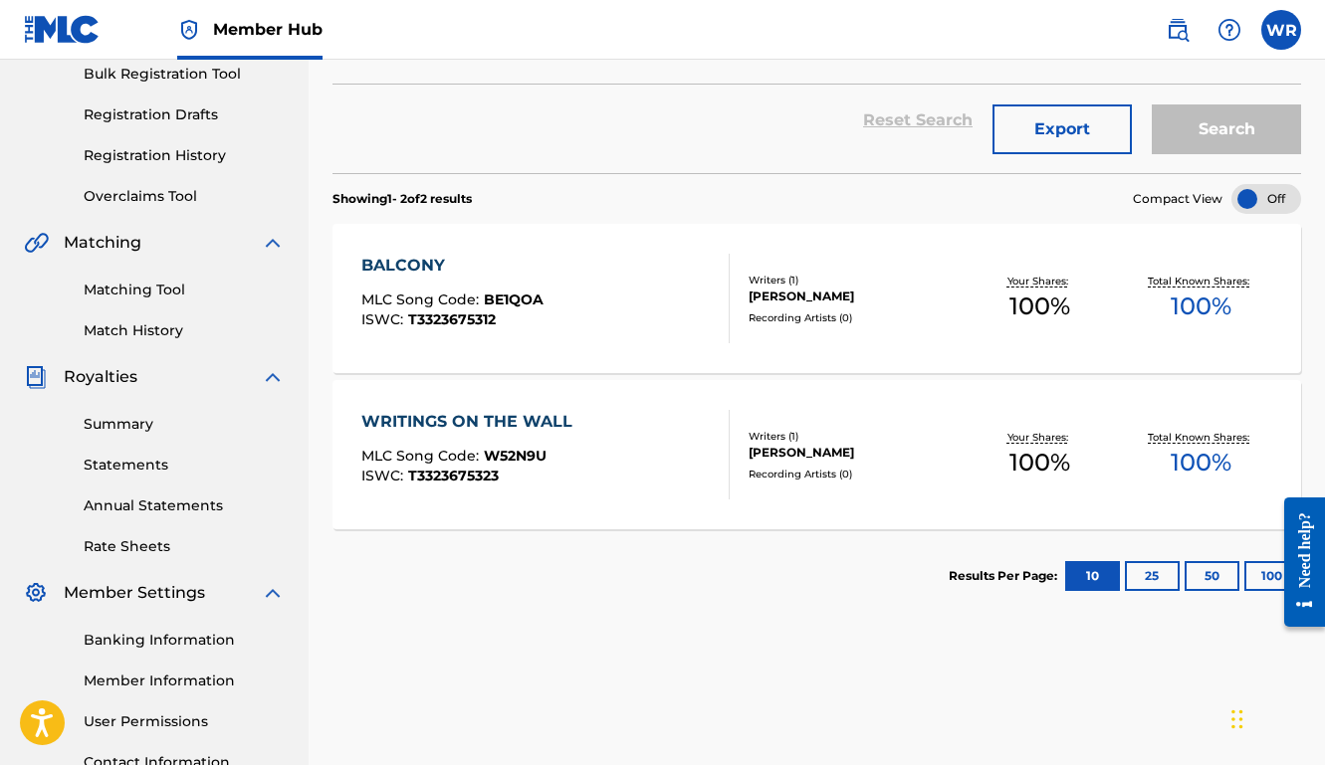
click at [666, 319] on div "BALCONY MLC Song Code : BE1QOA ISWC : T3323675312" at bounding box center [545, 299] width 368 height 90
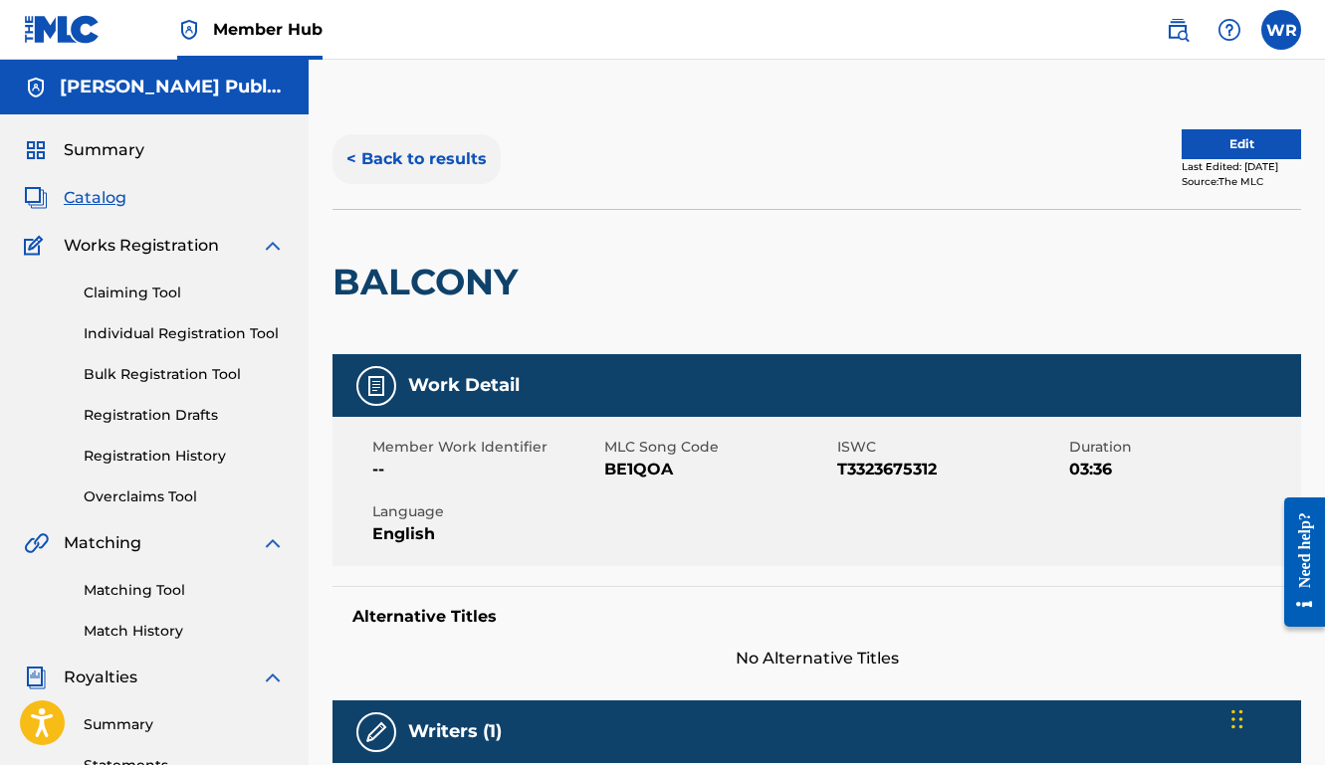
click at [413, 148] on button "< Back to results" at bounding box center [416, 159] width 168 height 50
